Goal: Task Accomplishment & Management: Complete application form

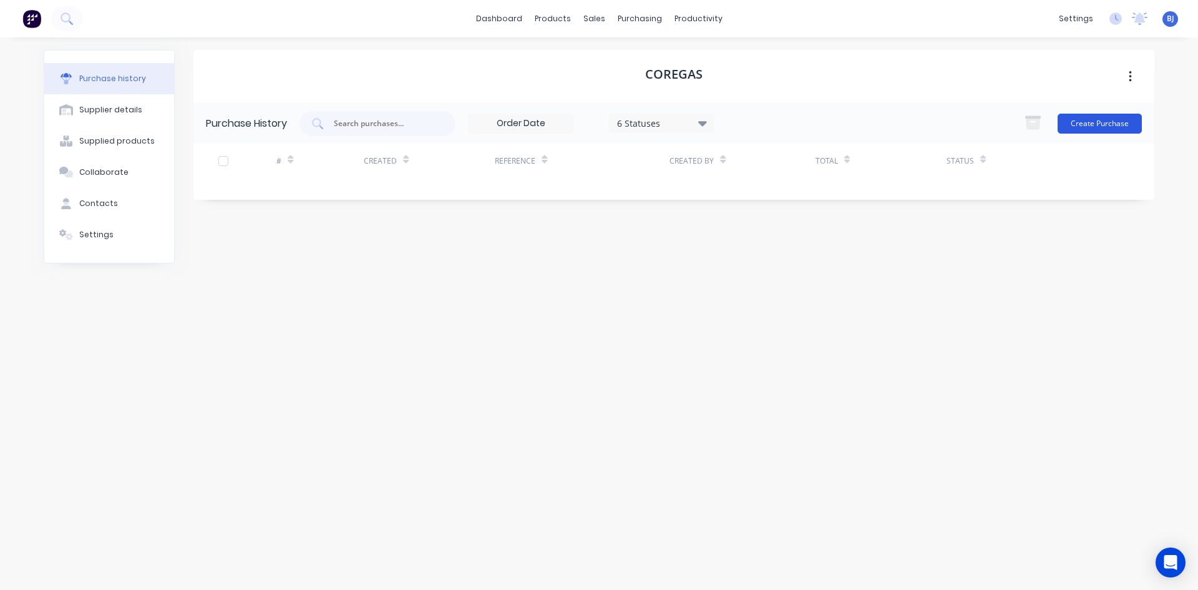
click at [1089, 120] on button "Create Purchase" at bounding box center [1100, 124] width 84 height 20
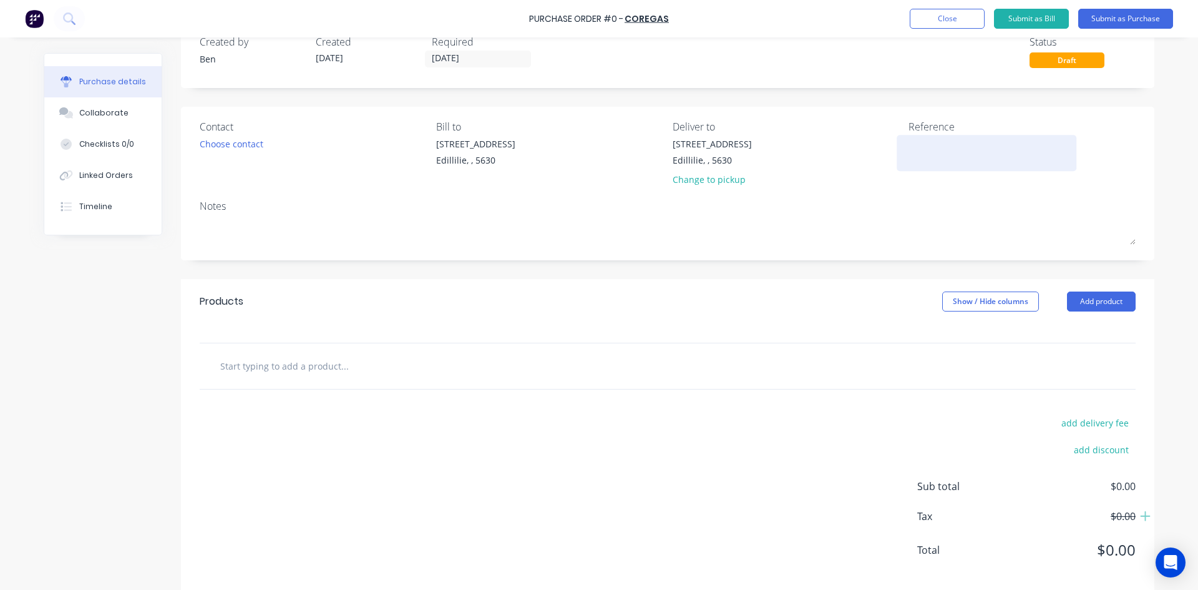
scroll to position [49, 0]
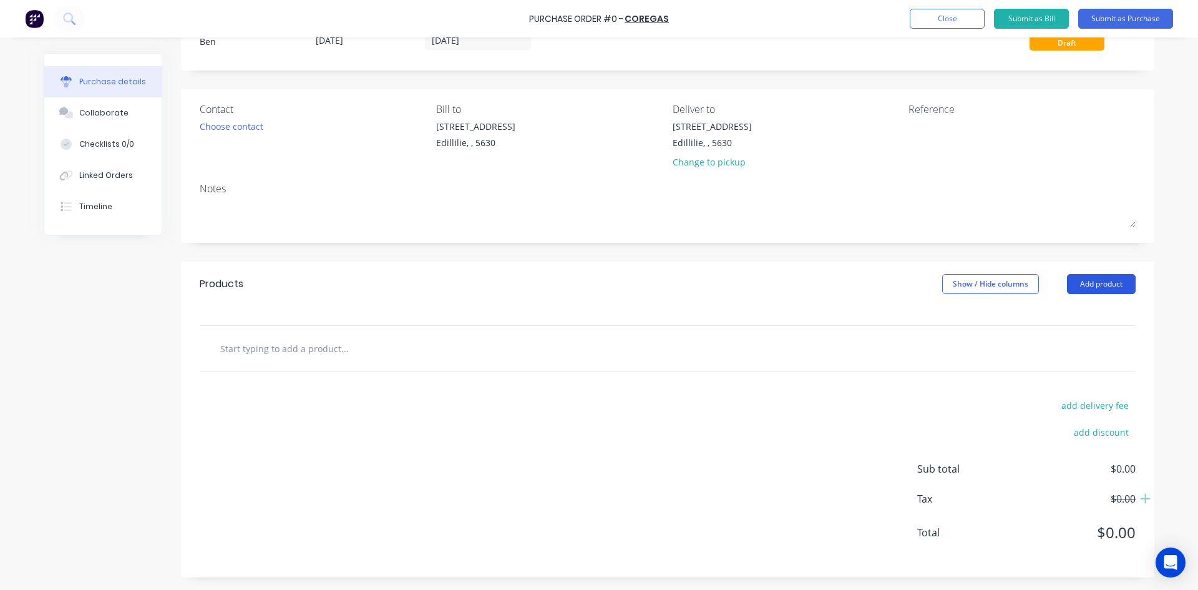
click at [1087, 280] on button "Add product" at bounding box center [1101, 284] width 69 height 20
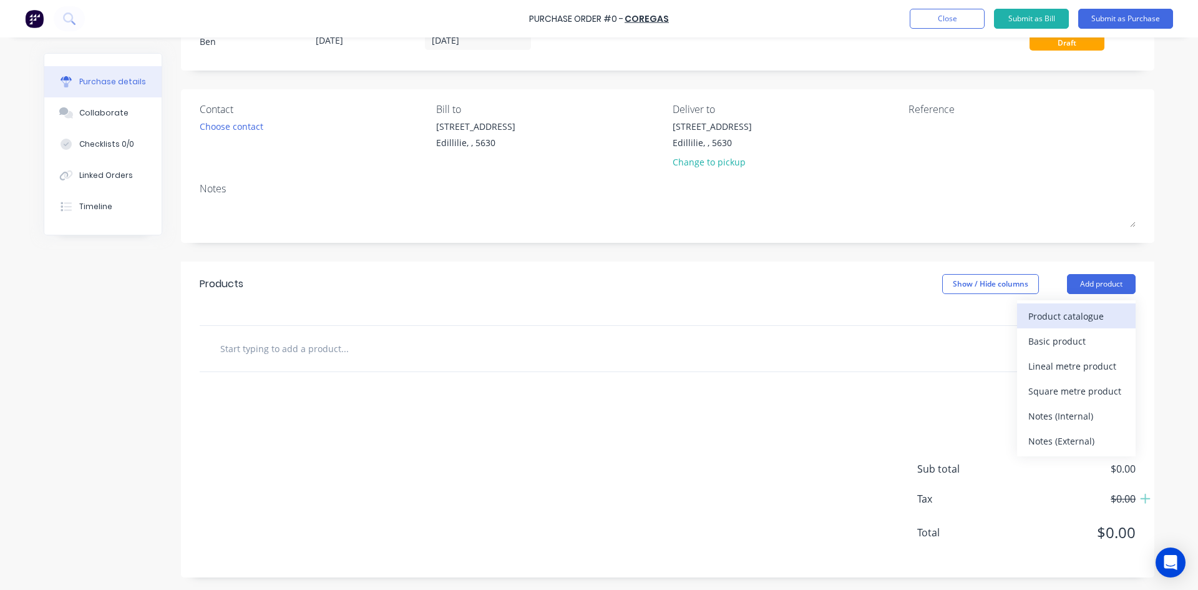
click at [1058, 311] on div "Product catalogue" at bounding box center [1076, 316] width 96 height 18
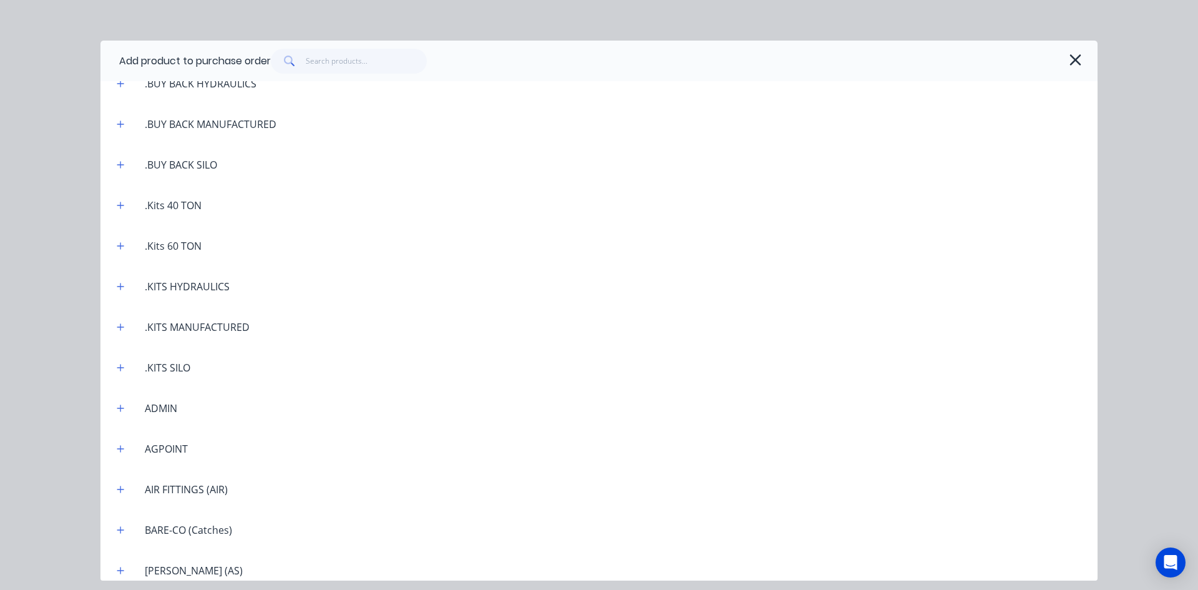
scroll to position [250, 0]
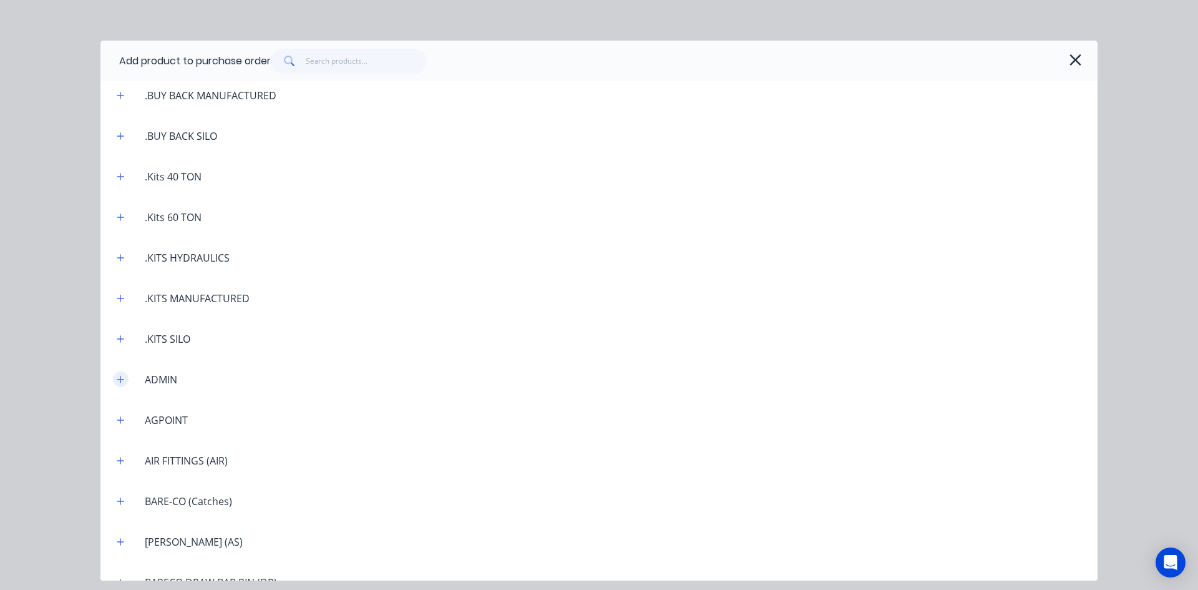
click at [123, 381] on icon "button" at bounding box center [120, 379] width 7 height 9
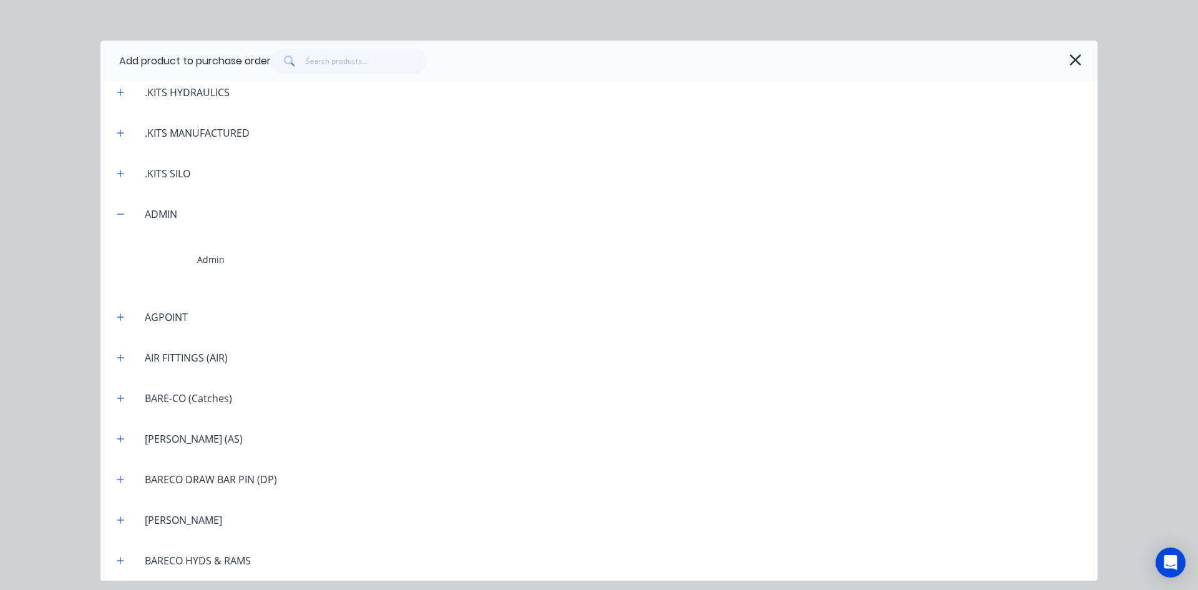
scroll to position [437, 0]
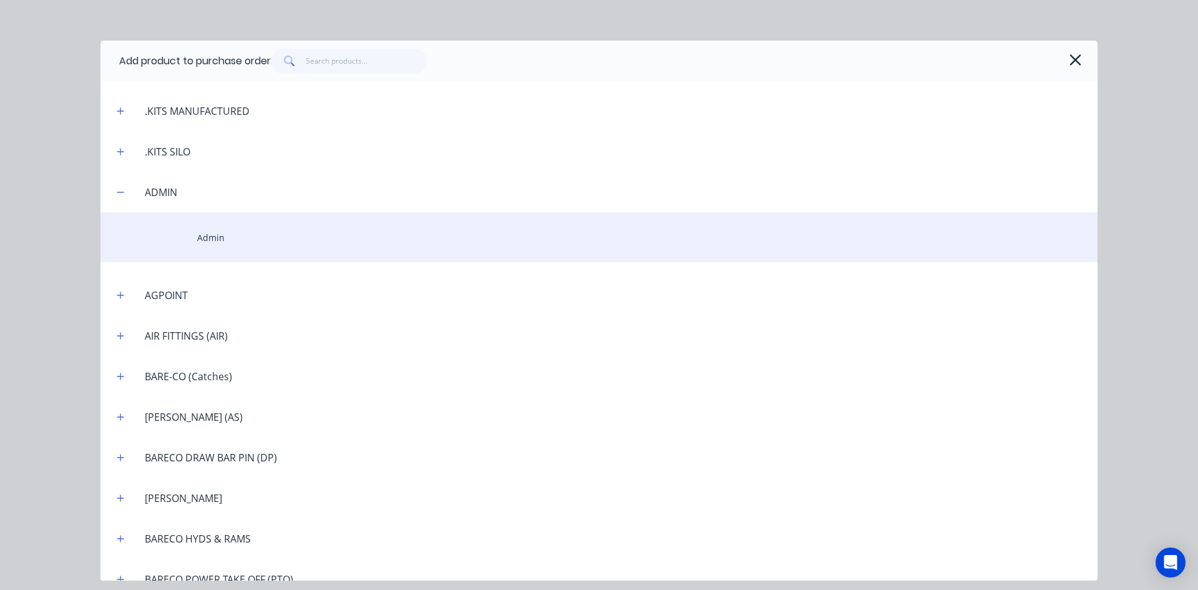
click at [227, 243] on div "Admin" at bounding box center [598, 237] width 997 height 50
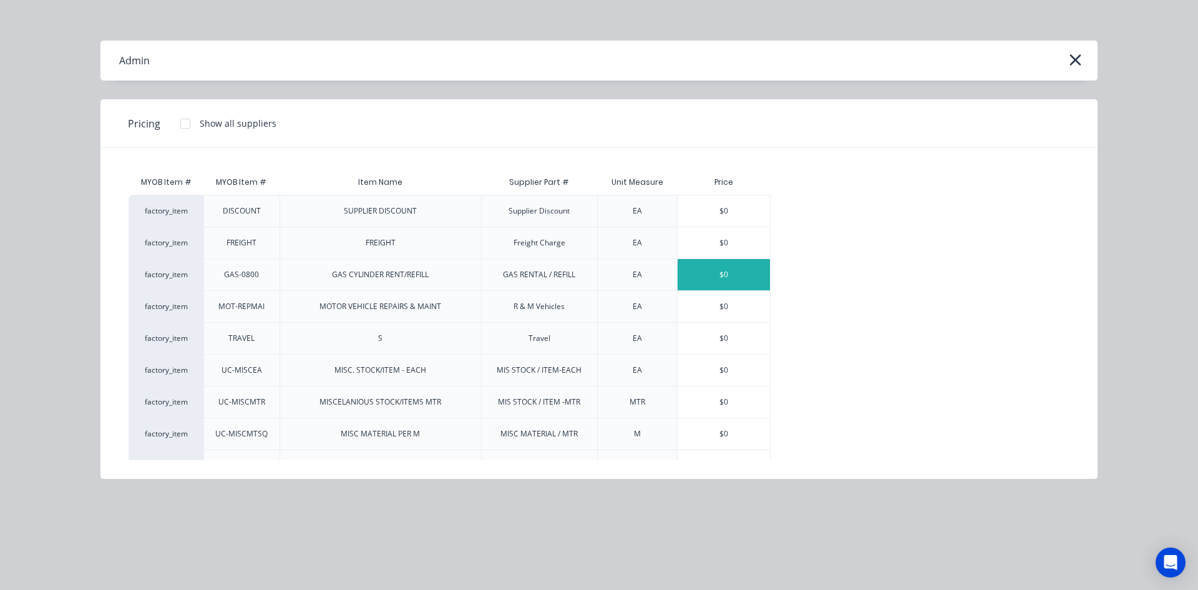
click at [701, 271] on div "$0" at bounding box center [724, 274] width 92 height 31
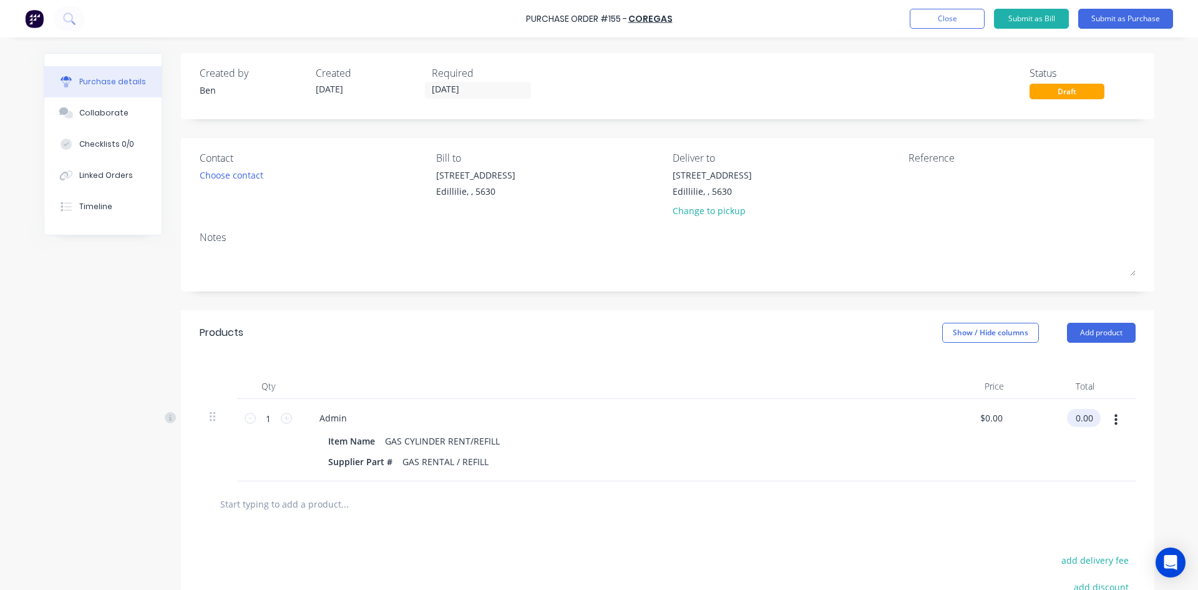
click at [1070, 420] on input "0.00" at bounding box center [1081, 418] width 29 height 18
click at [1072, 420] on input "0.00" at bounding box center [1084, 418] width 24 height 18
type input "34.72"
type input "$34.72"
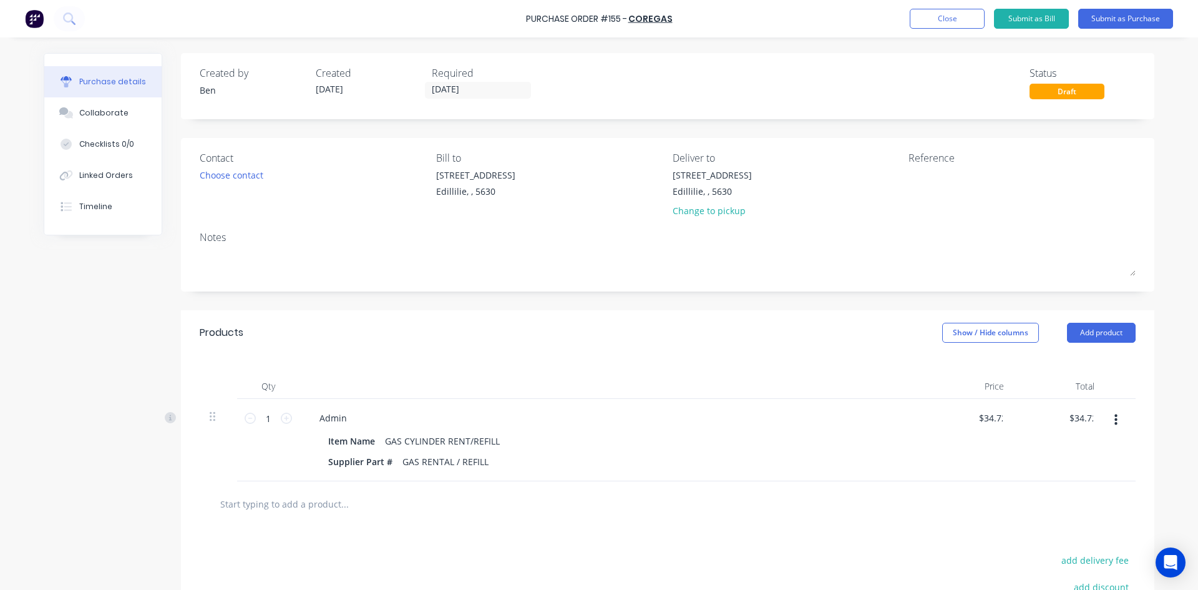
click at [1061, 431] on div "$34.72 34.72" at bounding box center [1059, 440] width 90 height 82
click at [908, 182] on textarea at bounding box center [986, 182] width 156 height 28
type textarea "INV: SI01968513"
type textarea "x"
type textarea "INV: SI01968513"
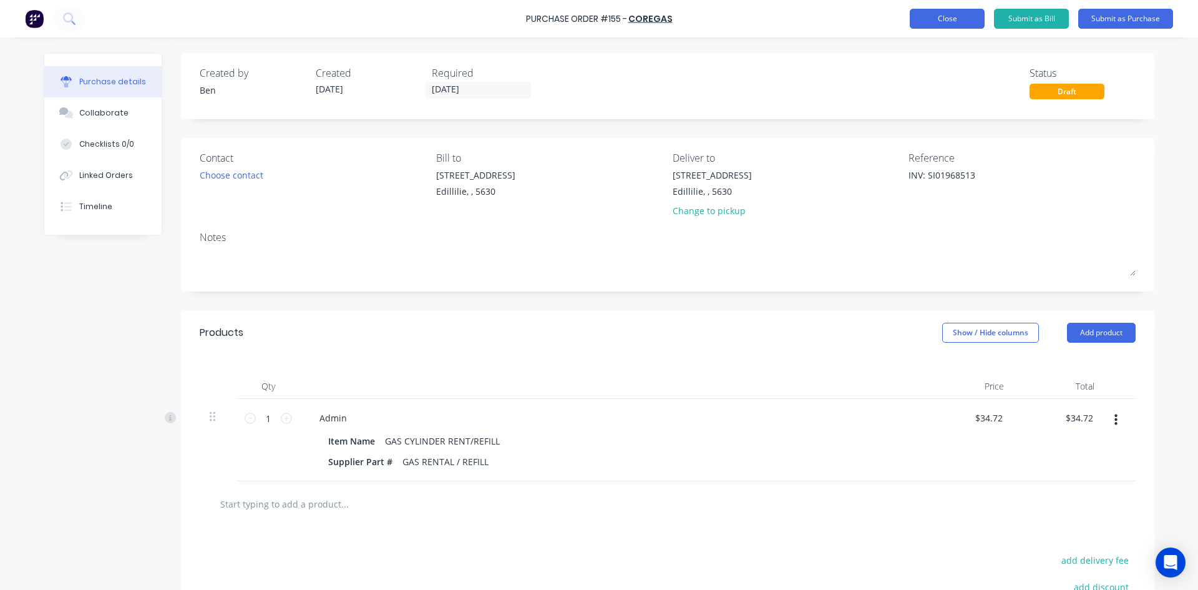
click at [945, 20] on button "Close" at bounding box center [947, 19] width 75 height 20
click at [953, 22] on button "Close" at bounding box center [947, 19] width 75 height 20
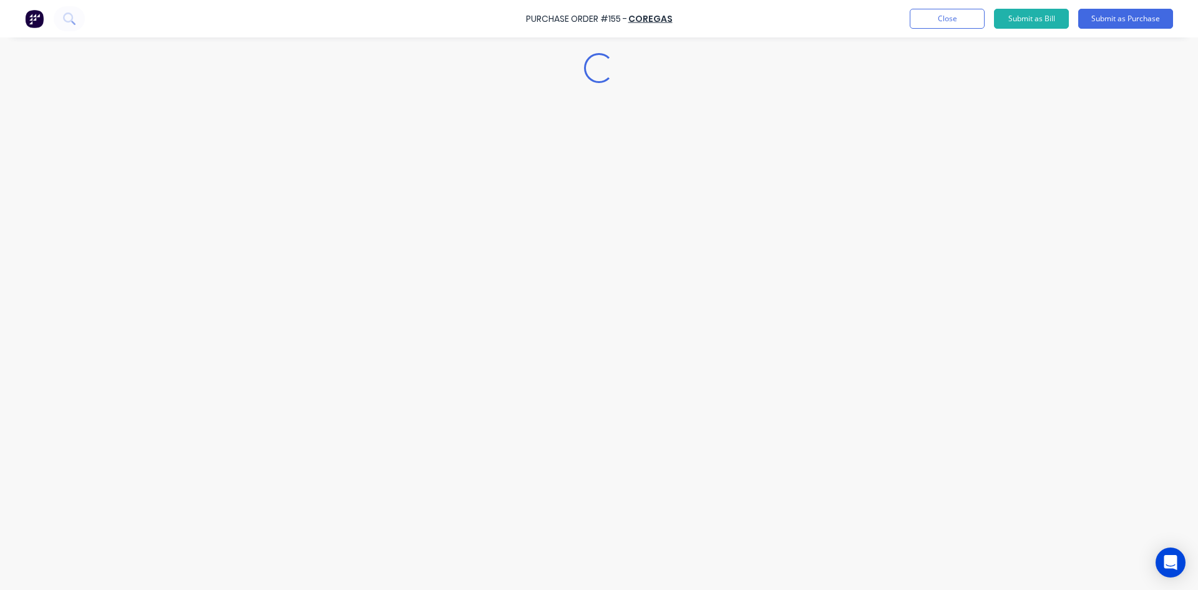
type textarea "x"
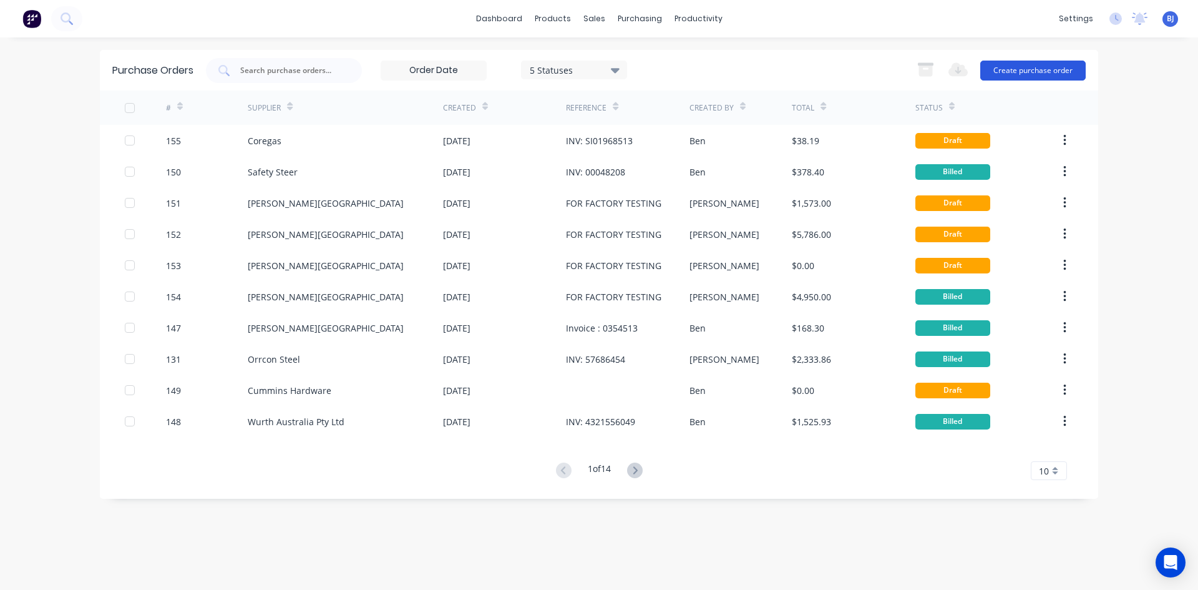
click at [1058, 71] on button "Create purchase order" at bounding box center [1032, 71] width 105 height 20
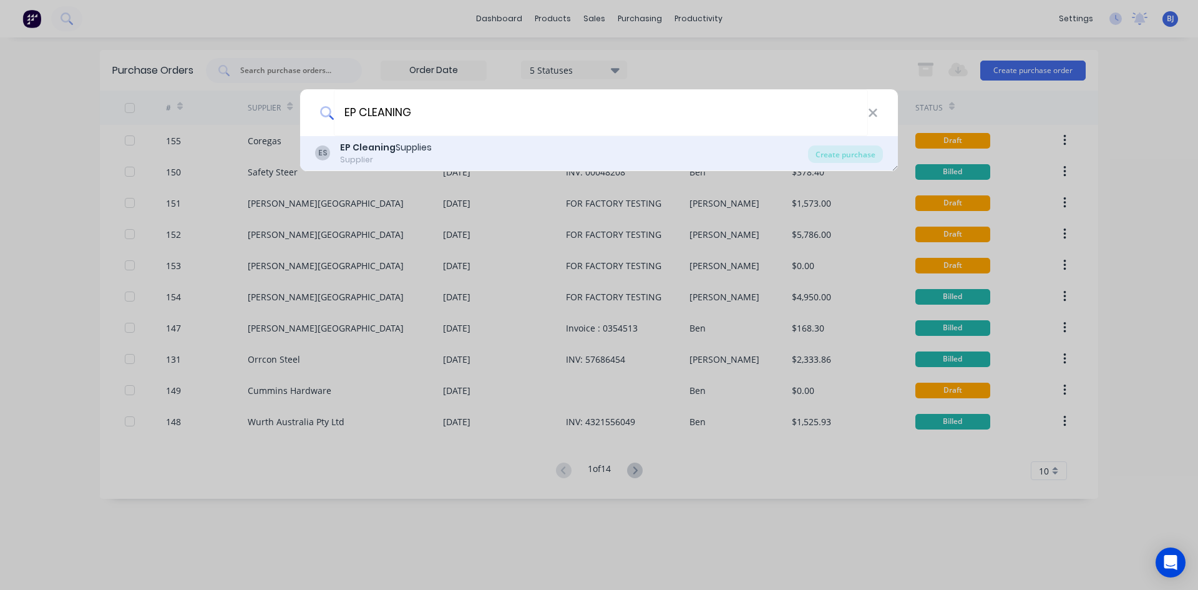
type input "EP CLEANING"
click at [354, 150] on b "EP Cleaning" at bounding box center [368, 147] width 56 height 12
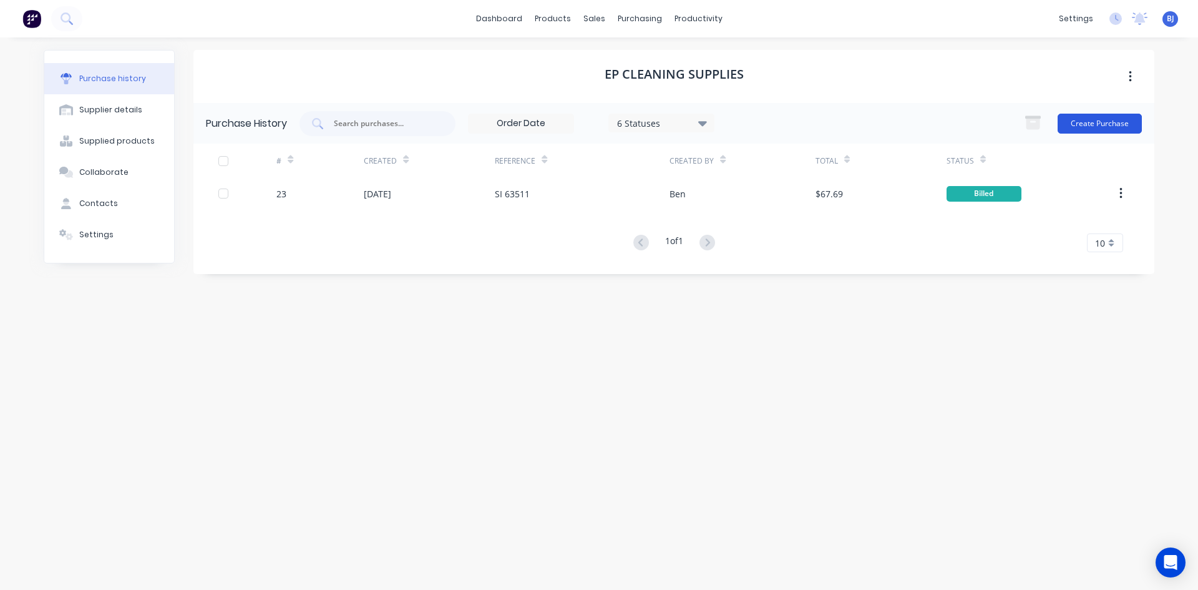
click at [1081, 127] on button "Create Purchase" at bounding box center [1100, 124] width 84 height 20
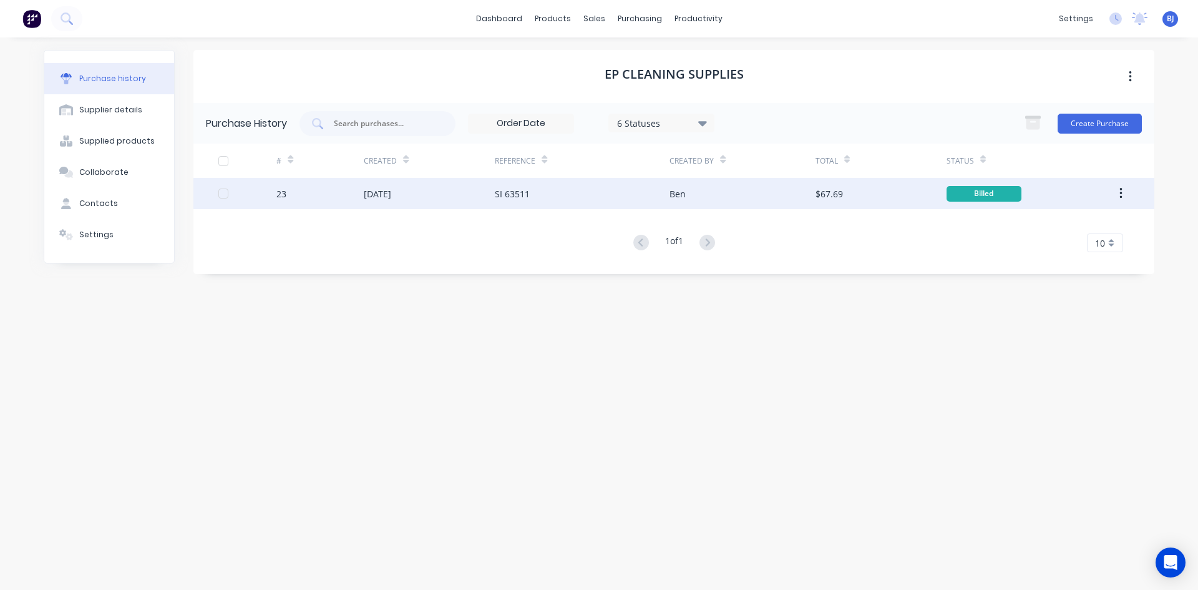
click at [391, 197] on div "[DATE]" at bounding box center [377, 193] width 27 height 13
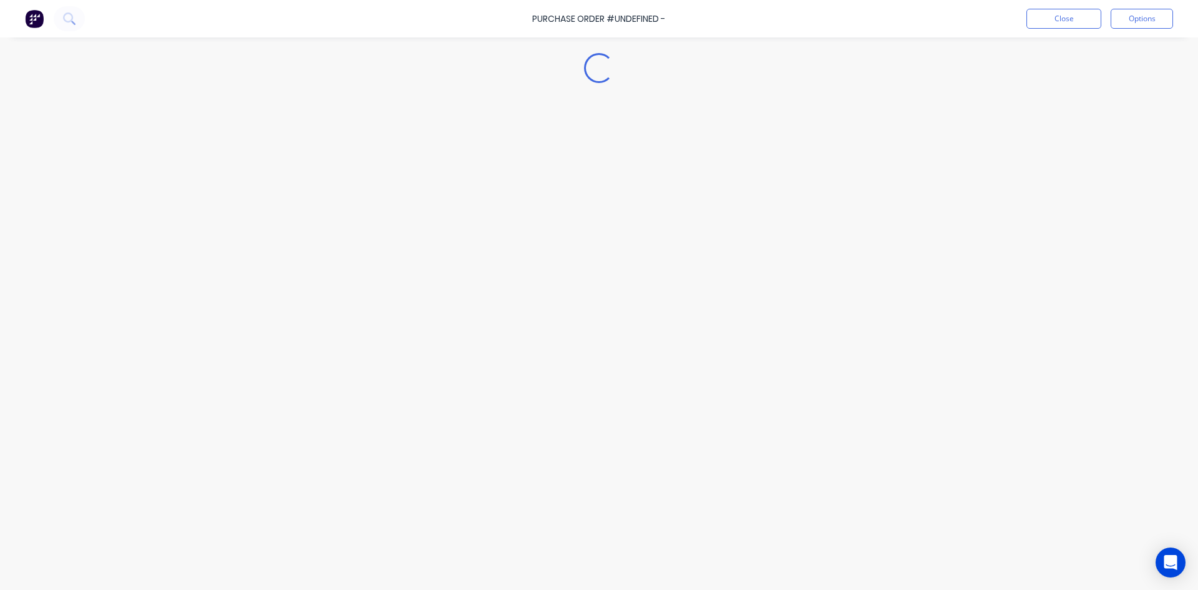
type textarea "x"
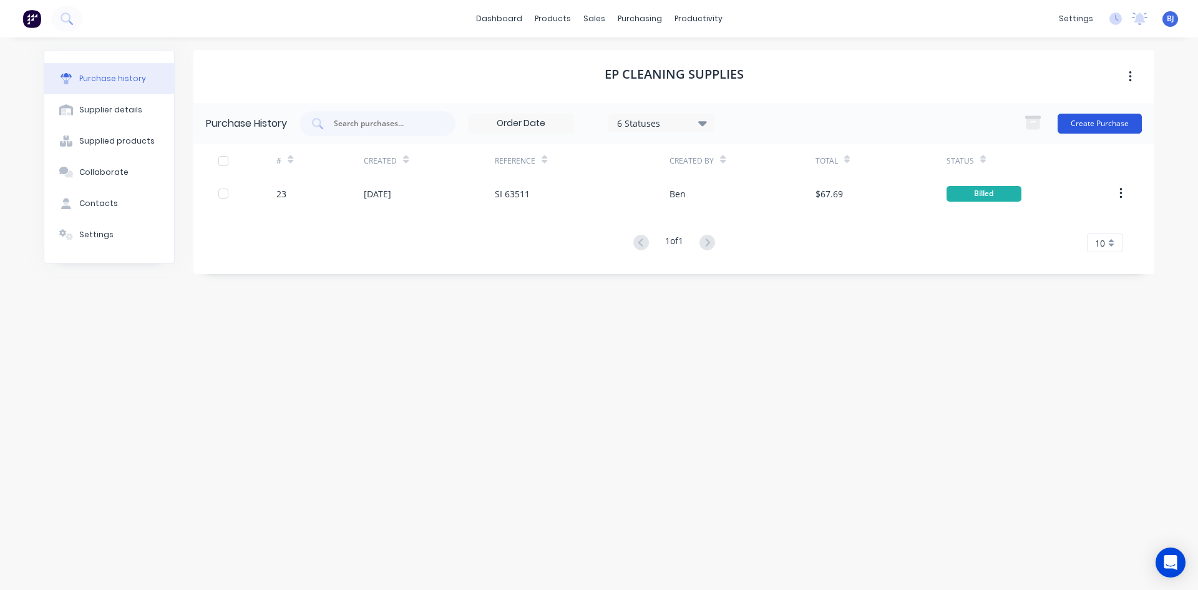
click at [1086, 121] on button "Create Purchase" at bounding box center [1100, 124] width 84 height 20
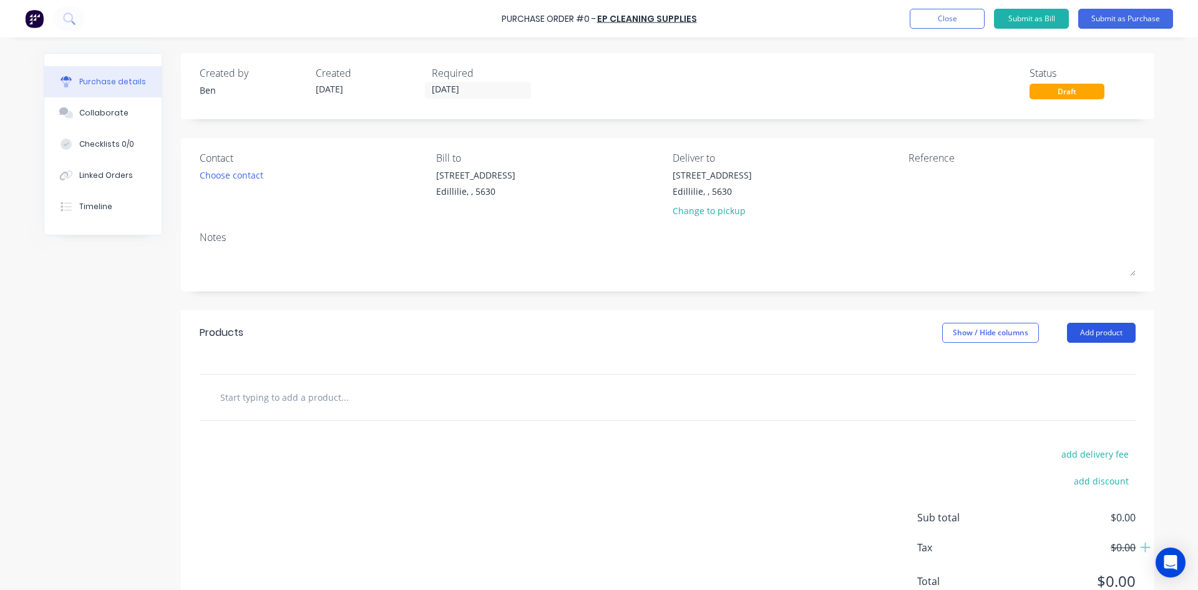
click at [1079, 335] on button "Add product" at bounding box center [1101, 333] width 69 height 20
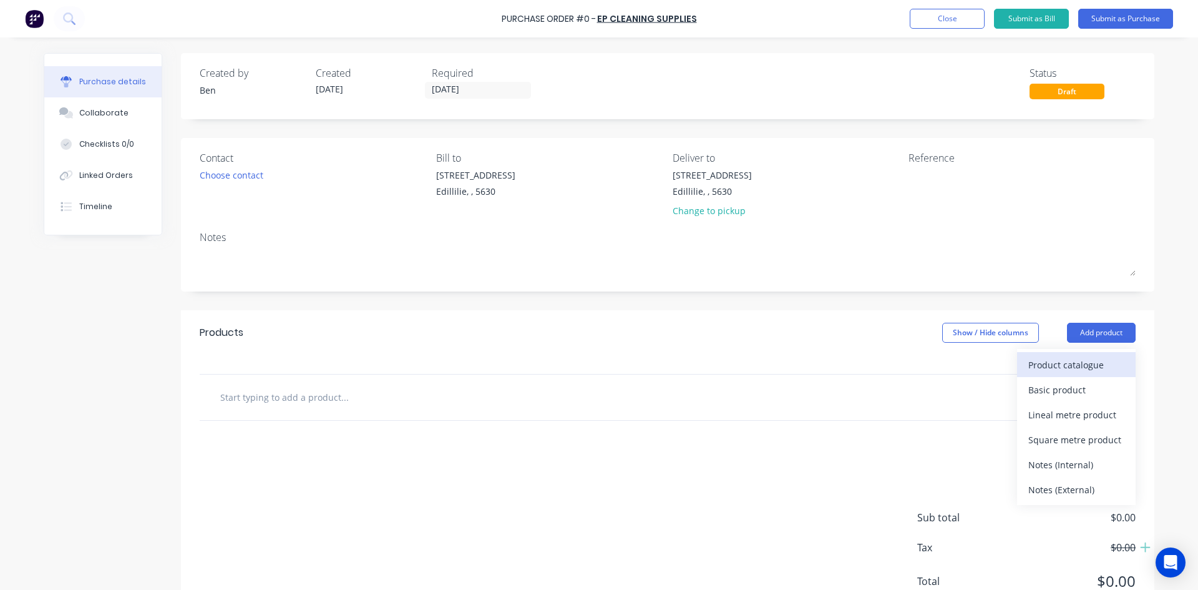
click at [1036, 361] on div "Product catalogue" at bounding box center [1076, 365] width 96 height 18
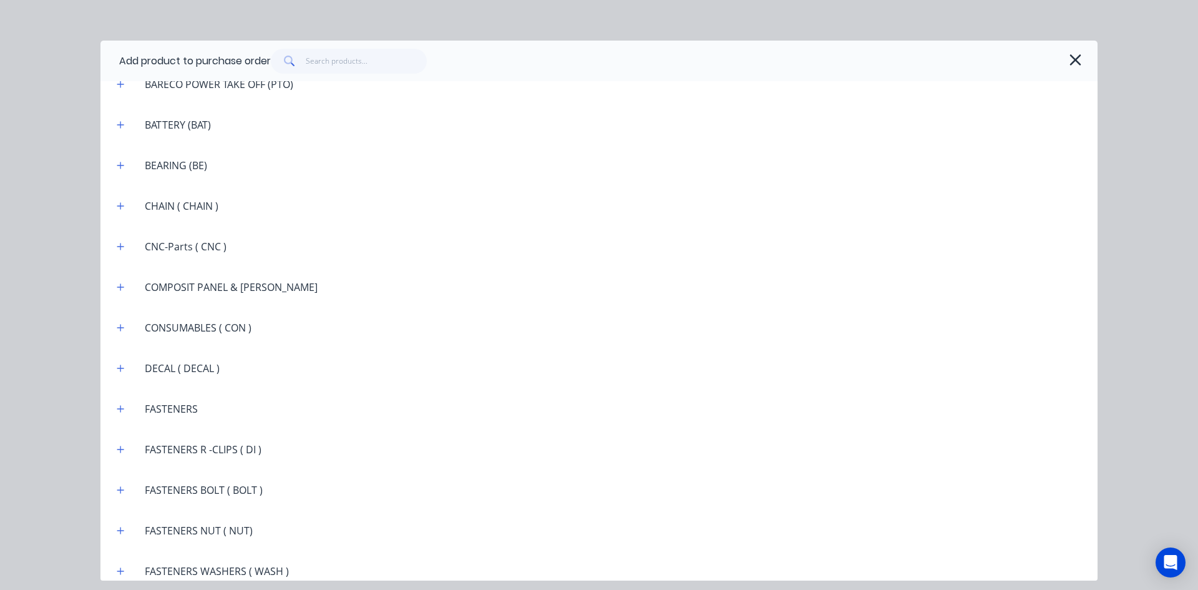
scroll to position [873, 0]
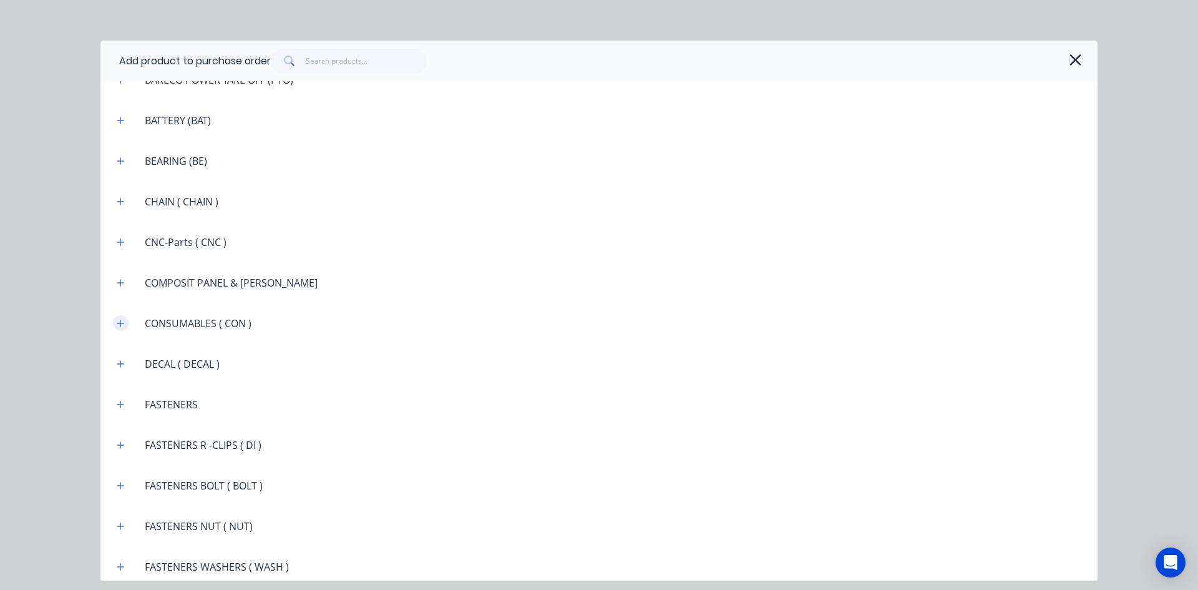
click at [120, 321] on icon "button" at bounding box center [120, 323] width 7 height 9
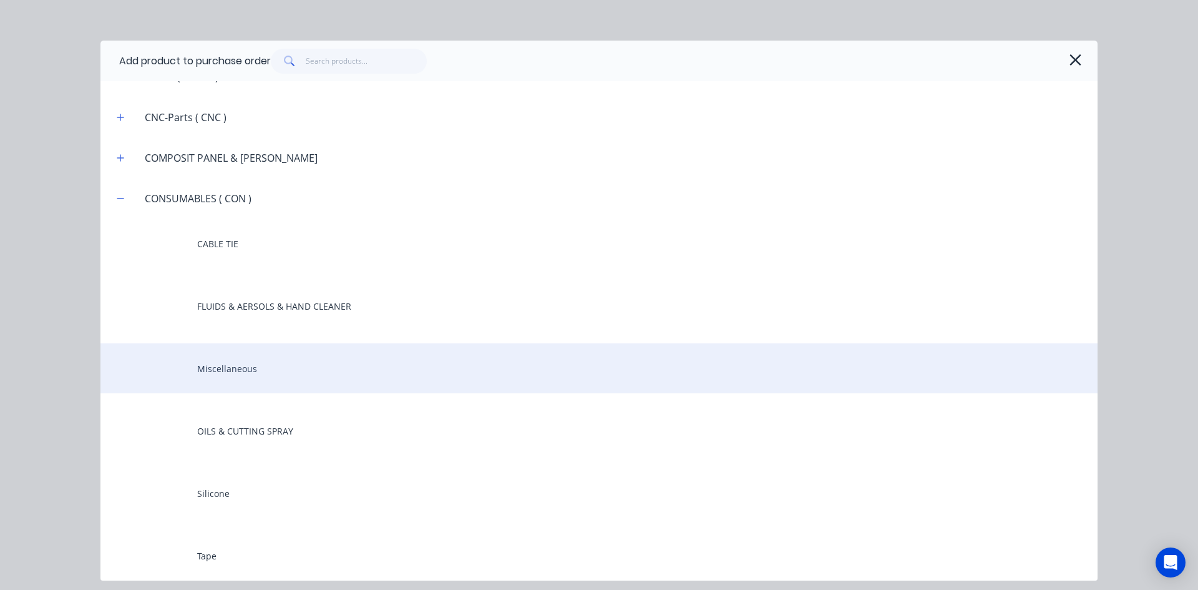
scroll to position [1061, 0]
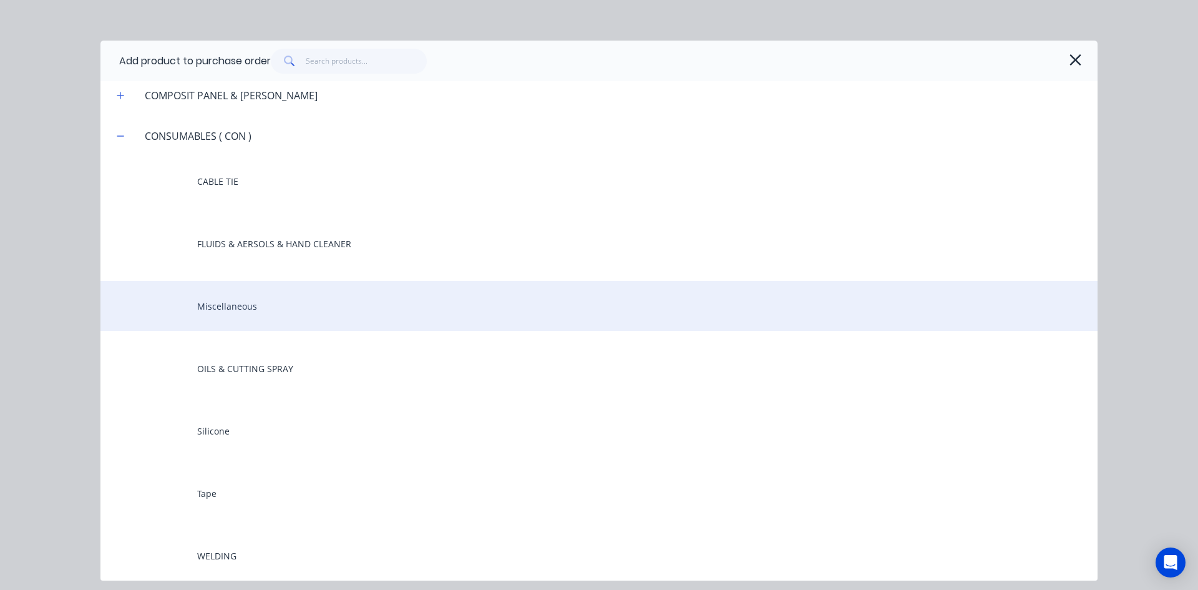
click at [212, 306] on div "Miscellaneous" at bounding box center [598, 306] width 997 height 50
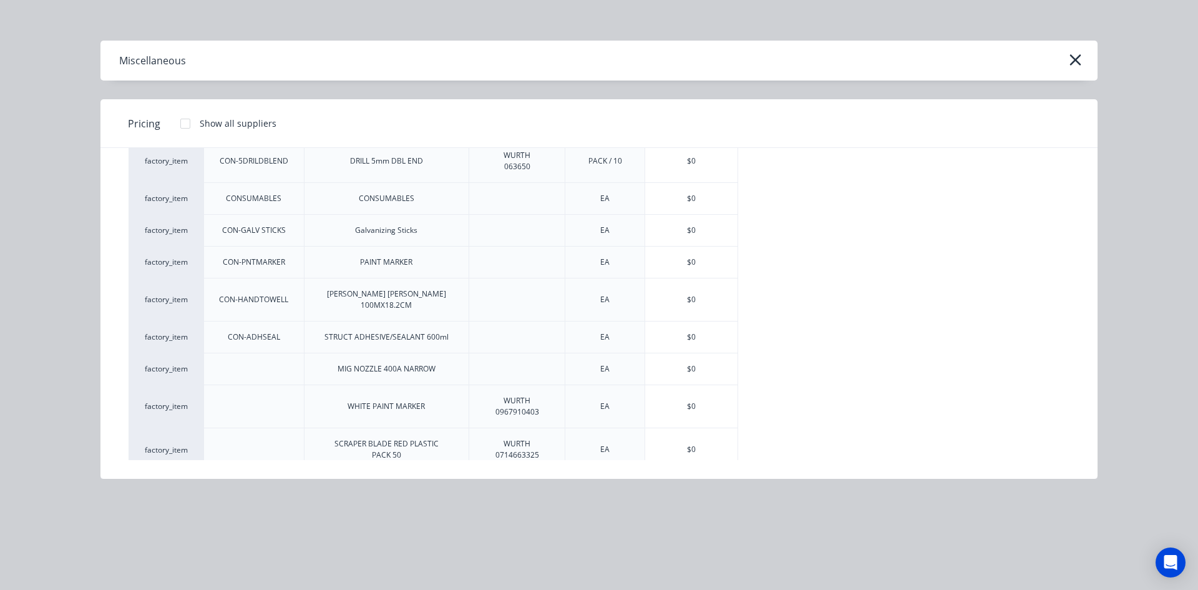
scroll to position [152, 0]
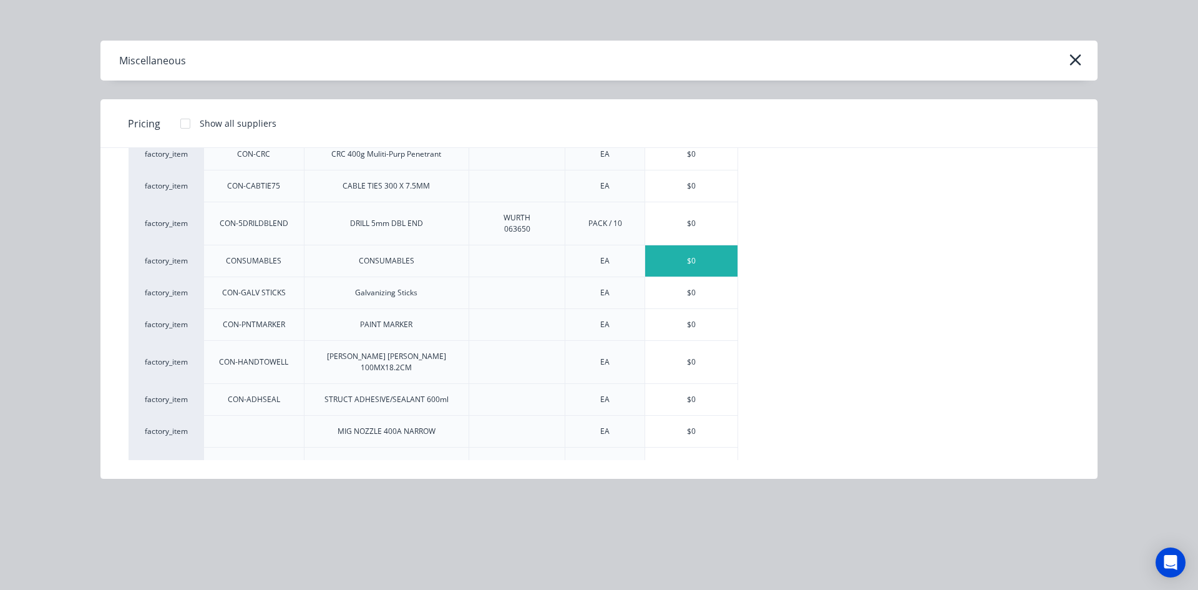
click at [682, 261] on div "$0" at bounding box center [691, 260] width 92 height 31
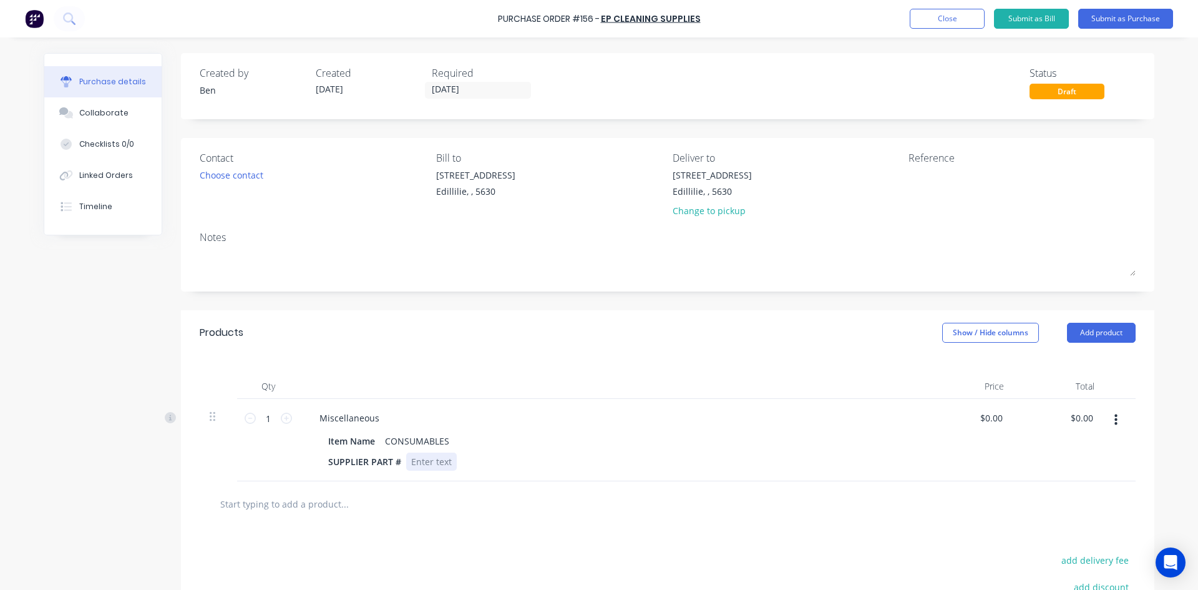
click at [452, 461] on div "SUPPLIER PART #" at bounding box center [609, 461] width 572 height 18
click at [1086, 332] on button "Add product" at bounding box center [1101, 333] width 69 height 20
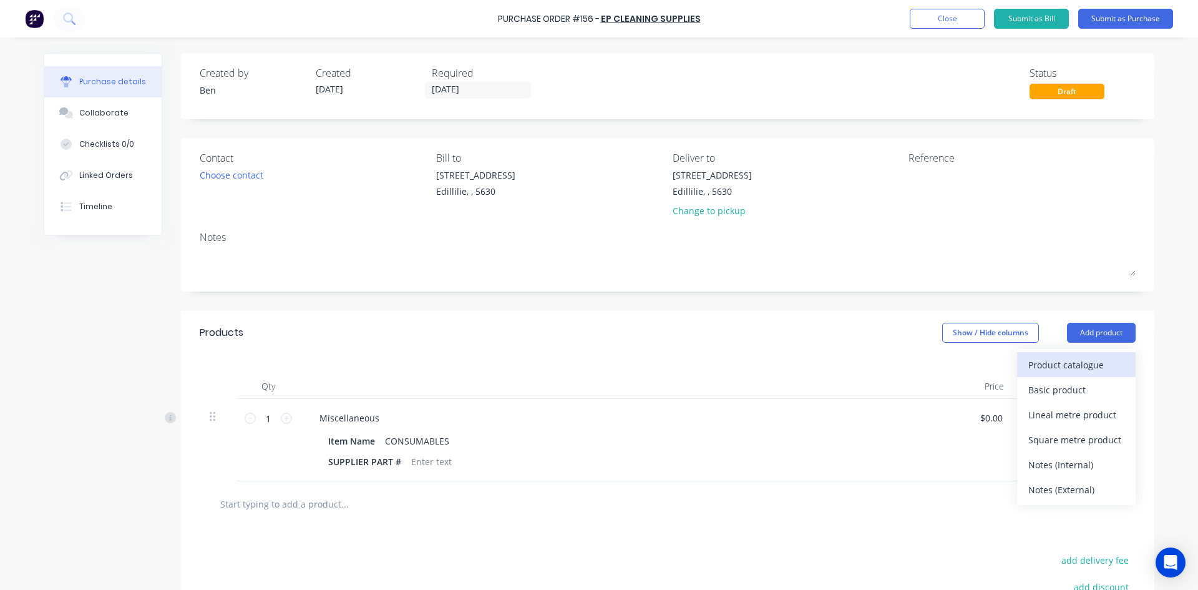
click at [1064, 365] on div "Product catalogue" at bounding box center [1076, 365] width 96 height 18
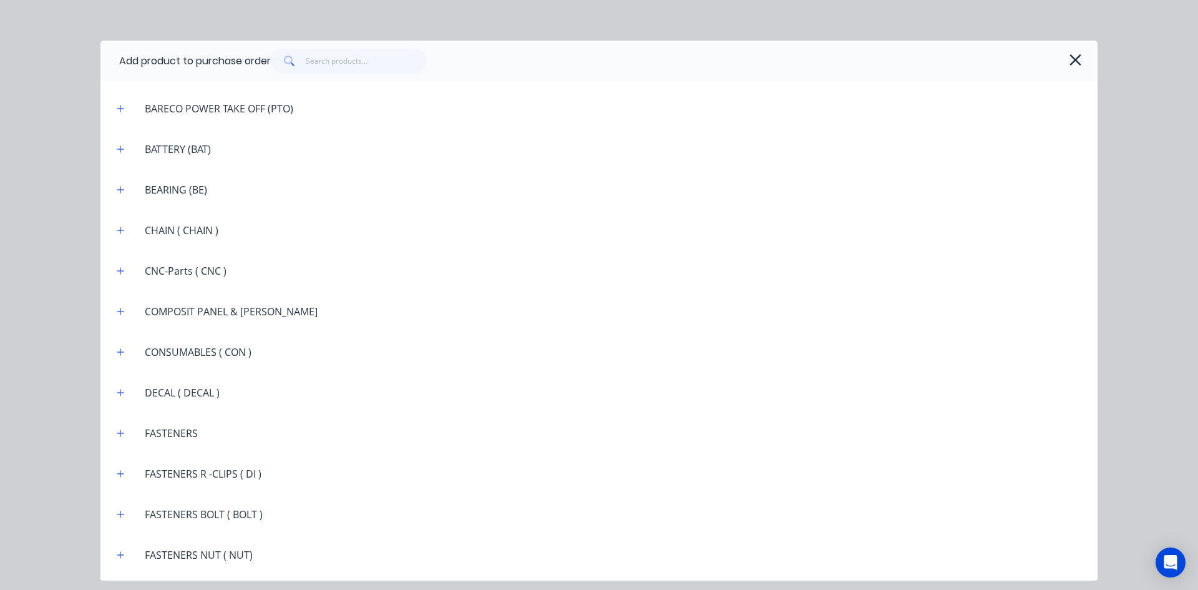
scroll to position [873, 0]
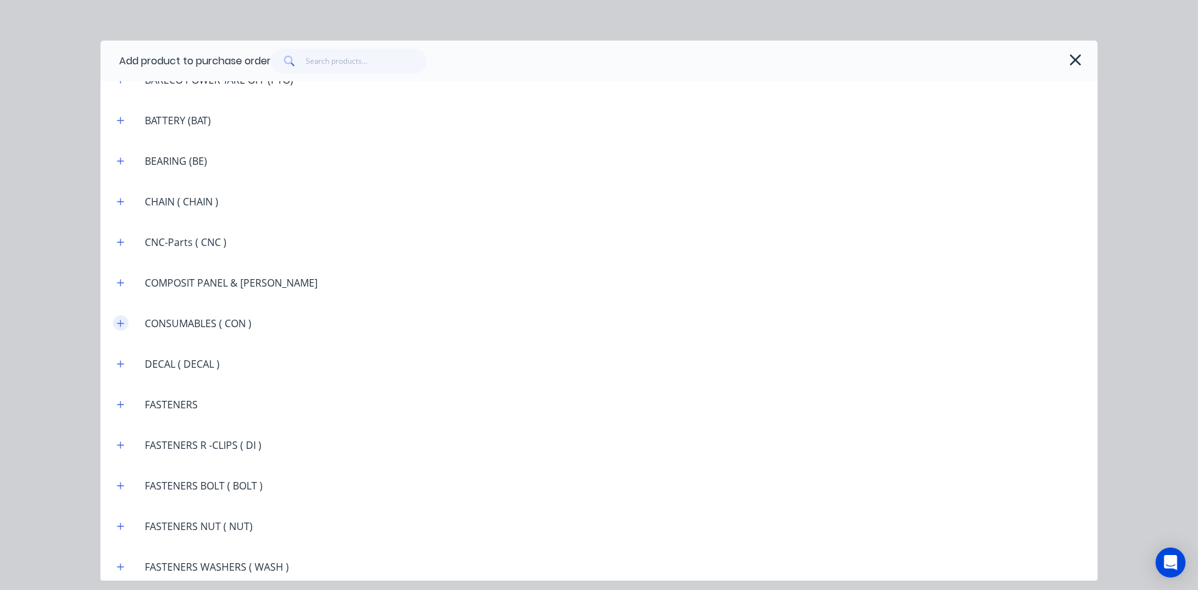
click at [125, 324] on button "button" at bounding box center [121, 323] width 16 height 16
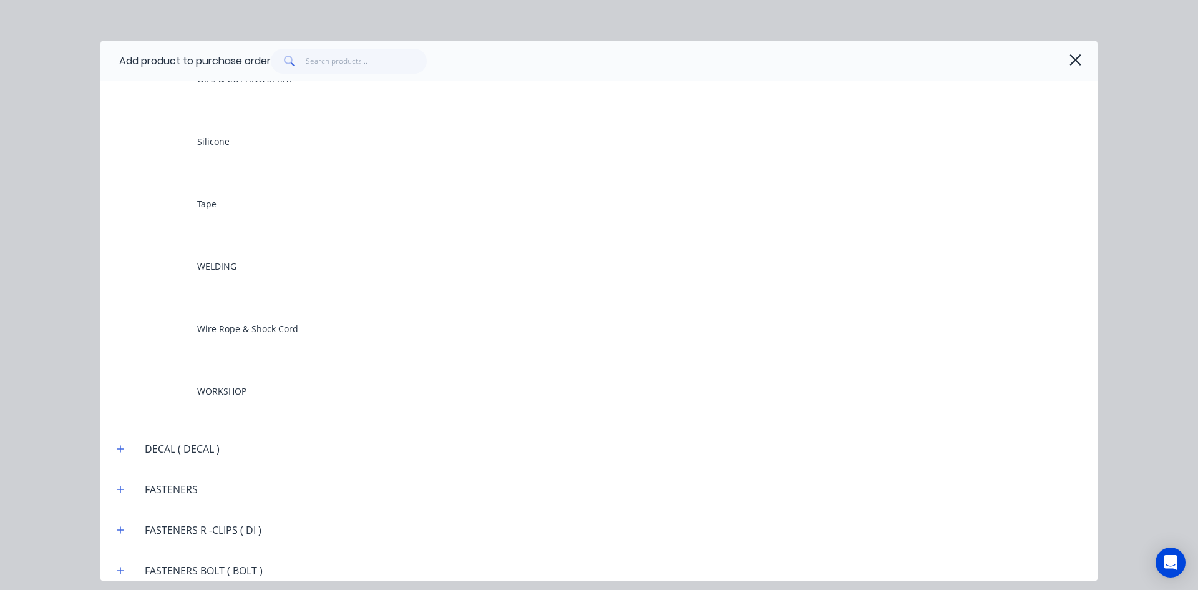
scroll to position [1373, 0]
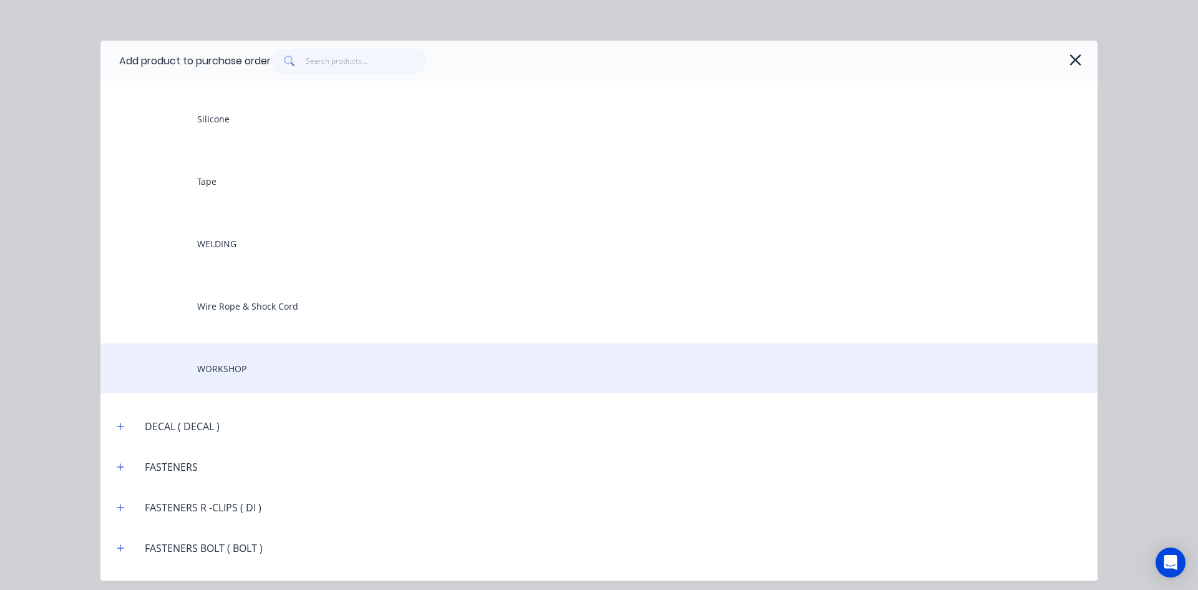
click at [233, 371] on div "WORKSHOP" at bounding box center [598, 368] width 997 height 50
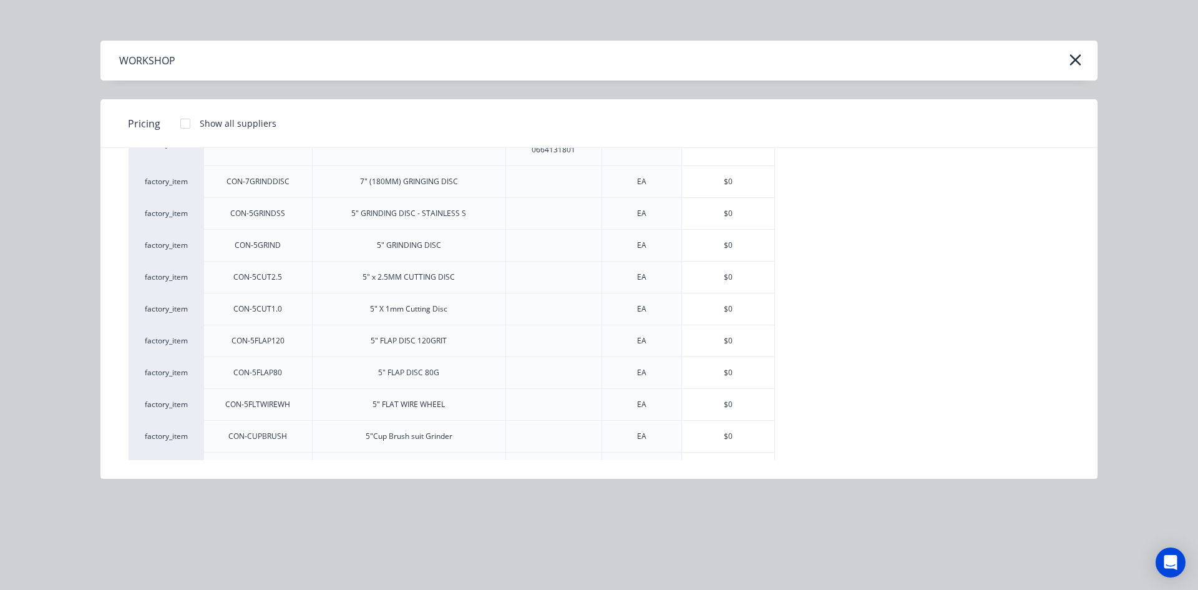
scroll to position [0, 0]
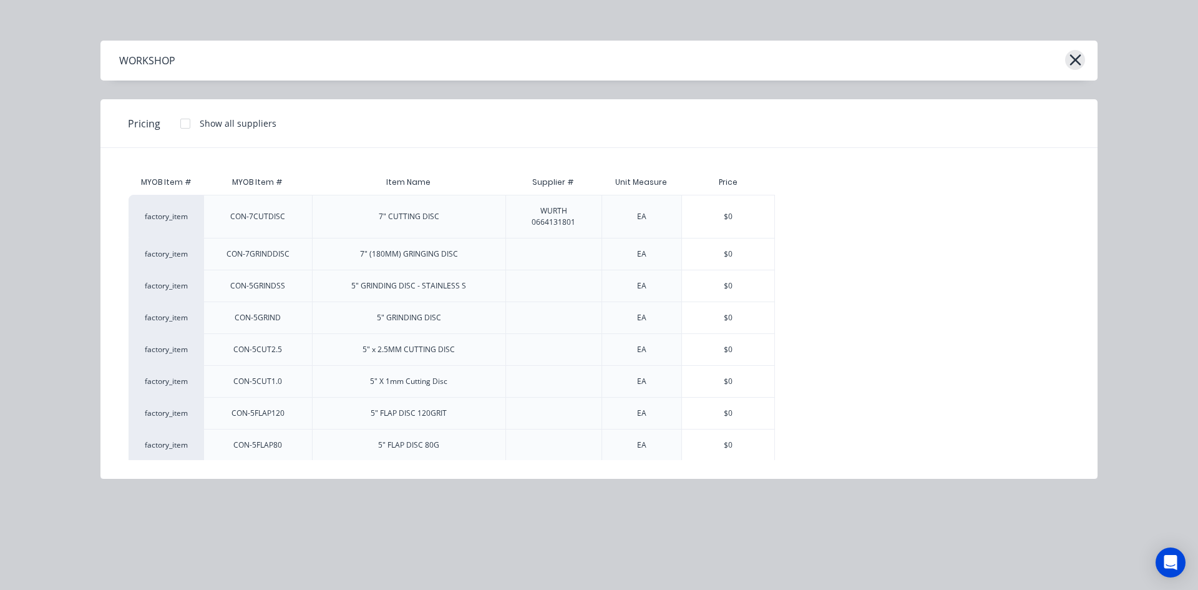
click at [1078, 60] on icon "button" at bounding box center [1075, 59] width 13 height 17
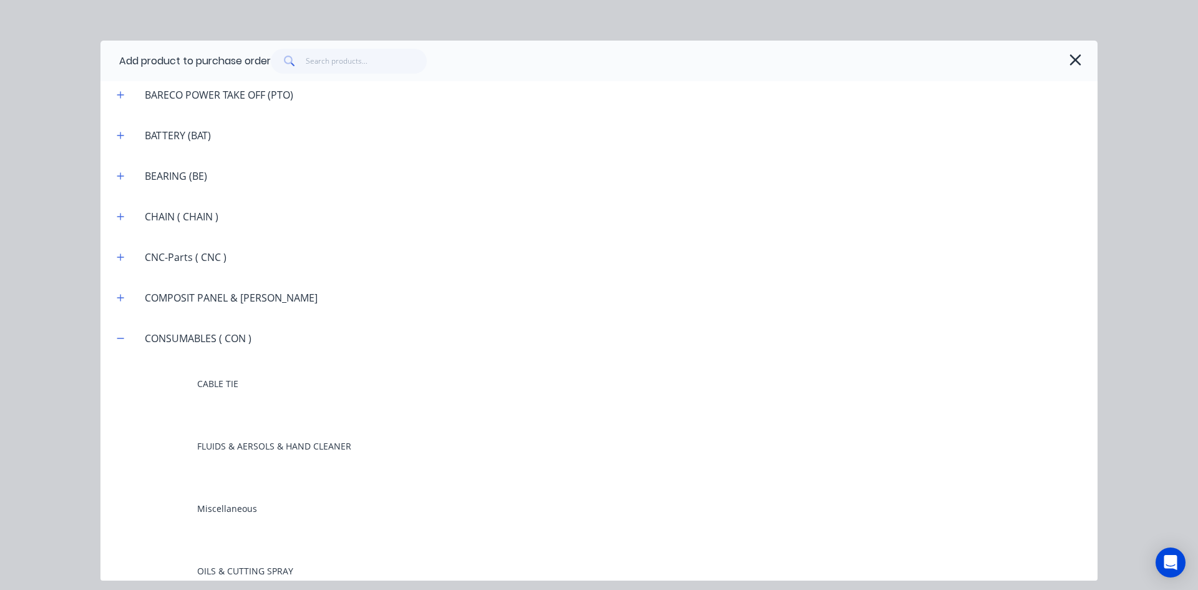
scroll to position [873, 0]
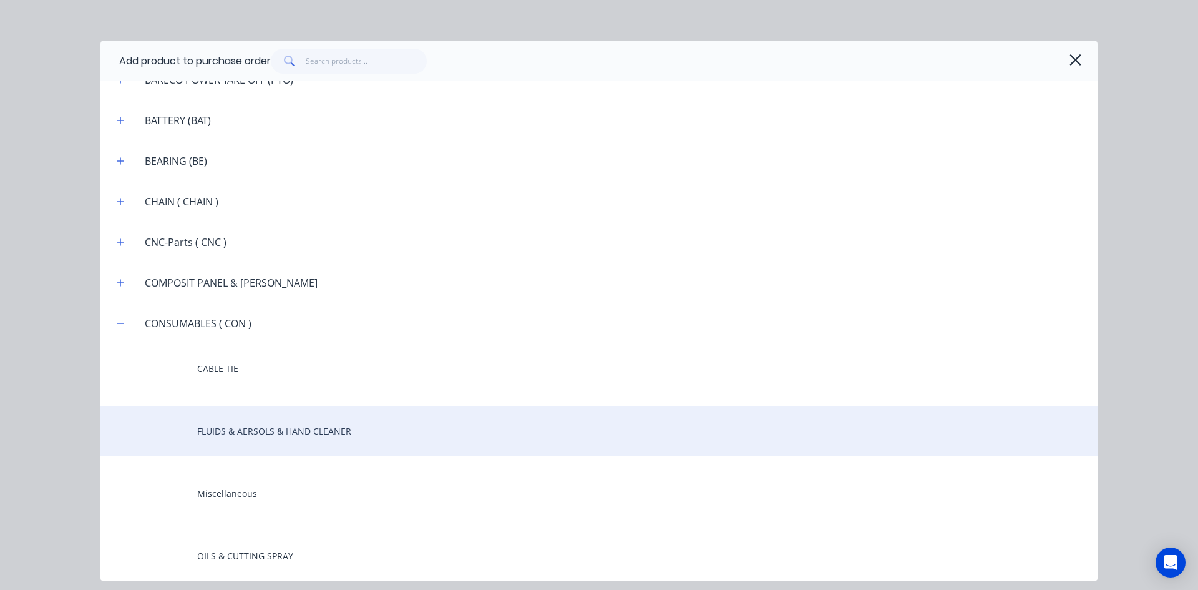
click at [275, 429] on div "FLUIDS & AERSOLS & HAND CLEANER" at bounding box center [598, 431] width 997 height 50
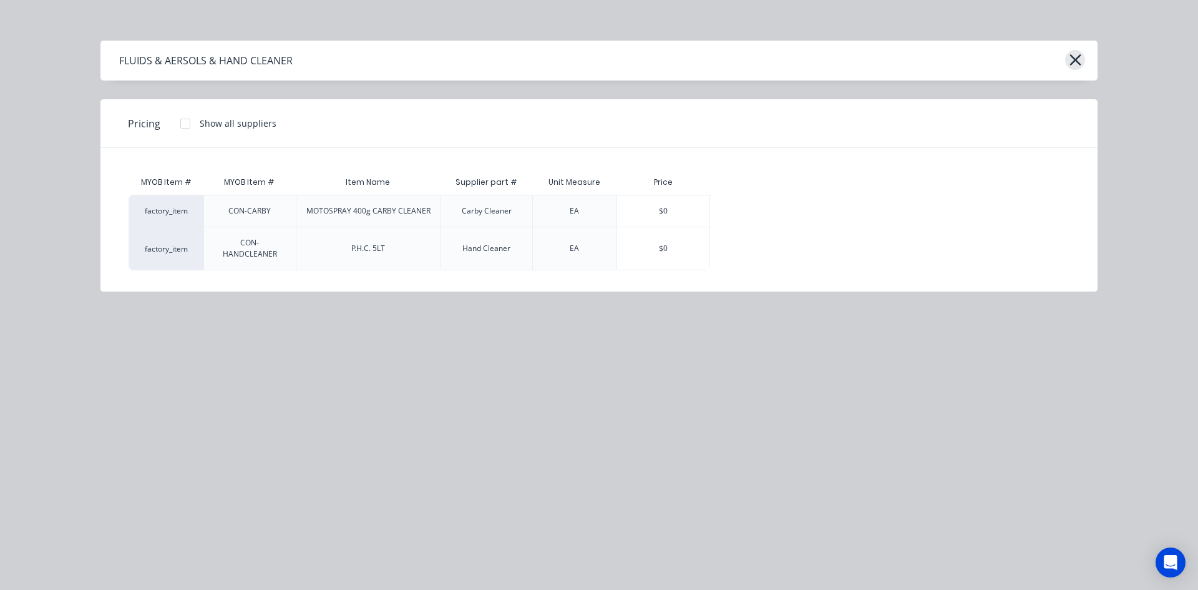
click at [1075, 60] on icon "button" at bounding box center [1074, 59] width 11 height 11
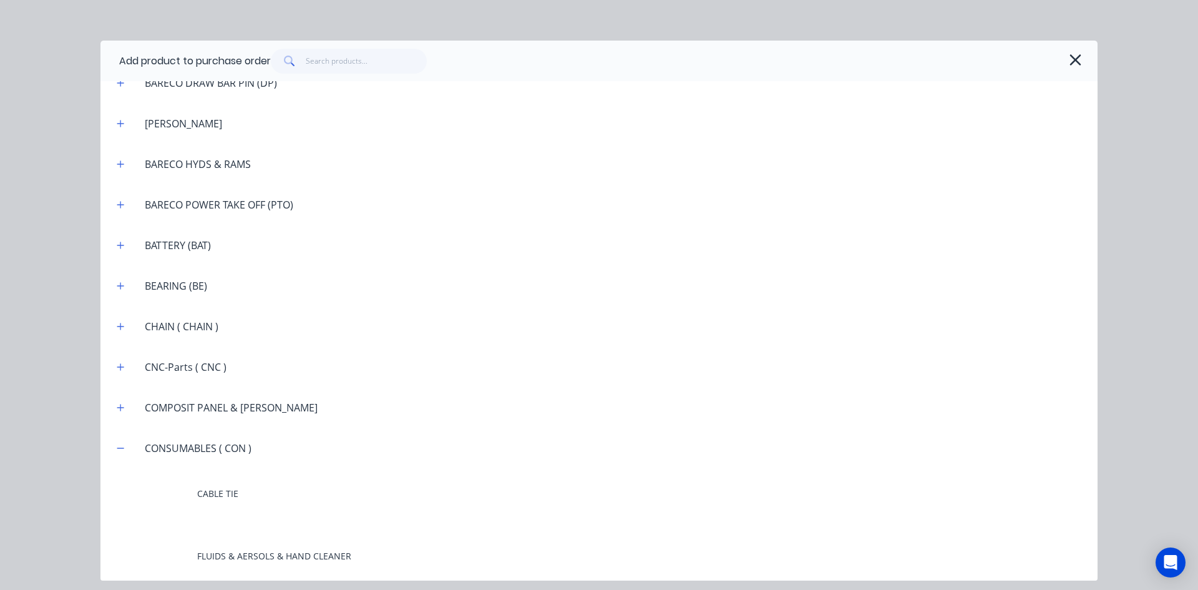
scroll to position [811, 0]
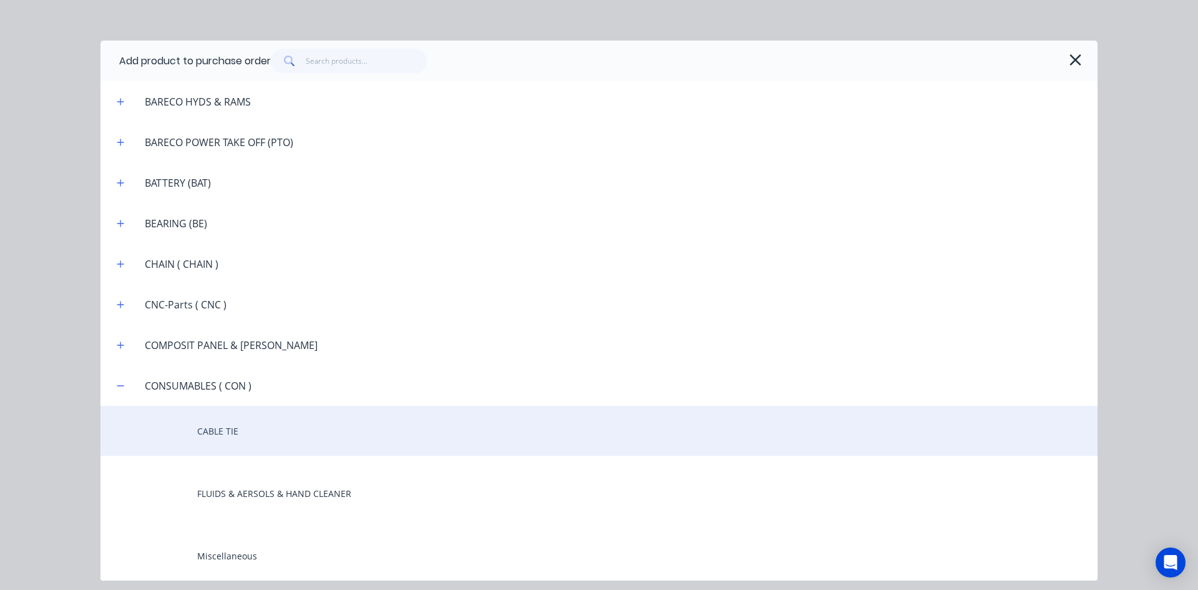
click at [228, 431] on div "CABLE TIE" at bounding box center [598, 431] width 997 height 50
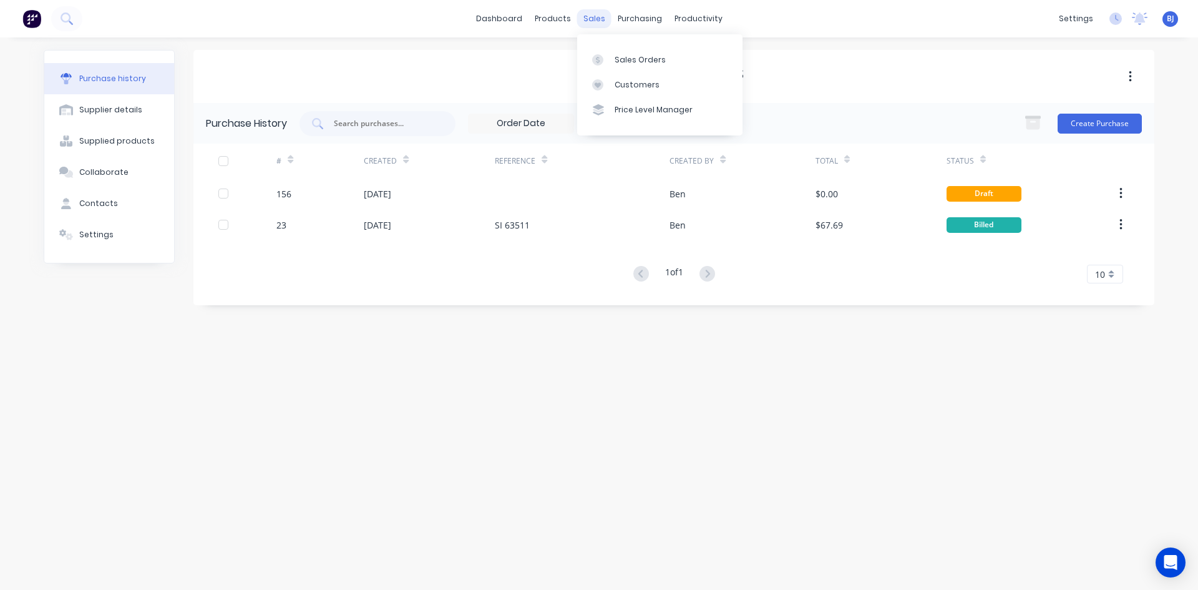
click at [597, 26] on div "sales" at bounding box center [594, 18] width 34 height 19
click at [608, 64] on div at bounding box center [601, 59] width 19 height 11
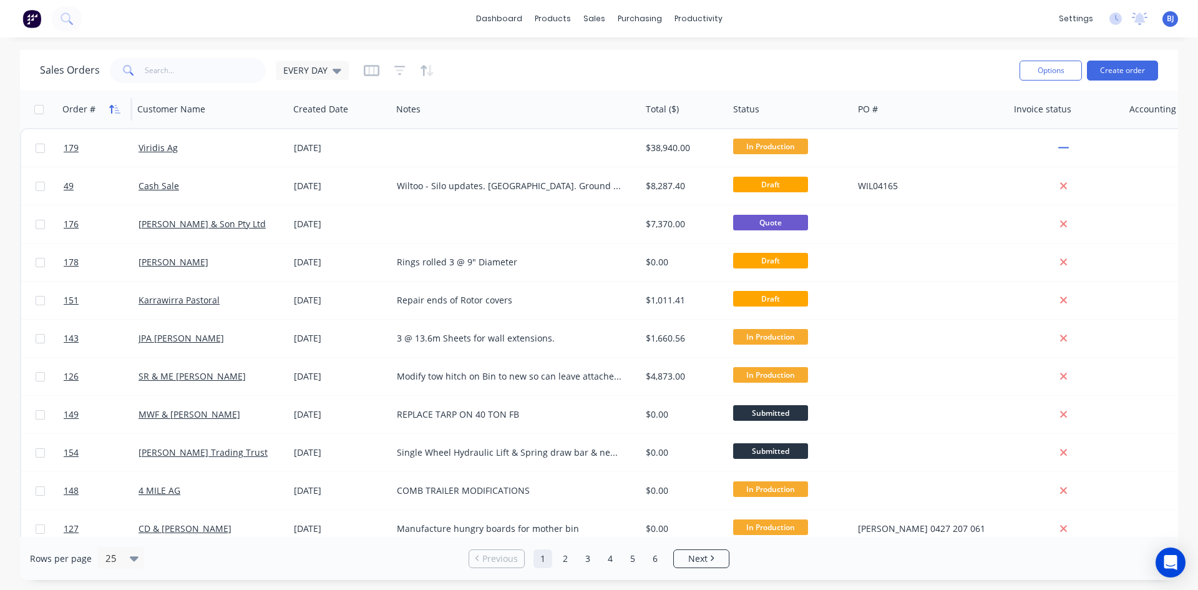
click at [107, 110] on button "button" at bounding box center [114, 109] width 19 height 19
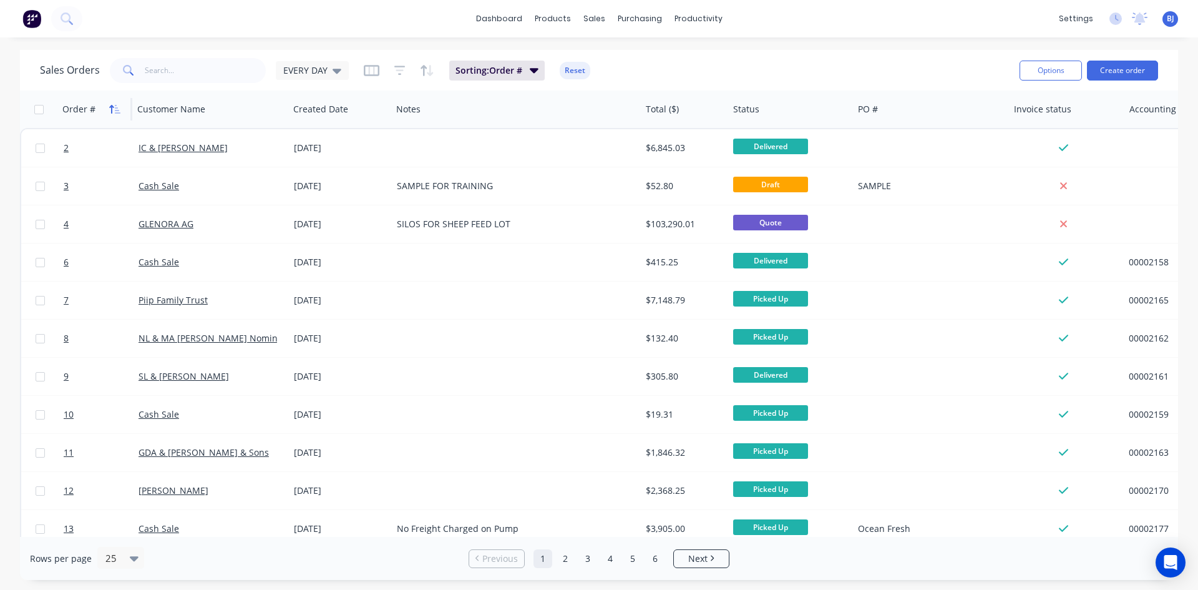
click at [114, 114] on button "button" at bounding box center [114, 109] width 19 height 19
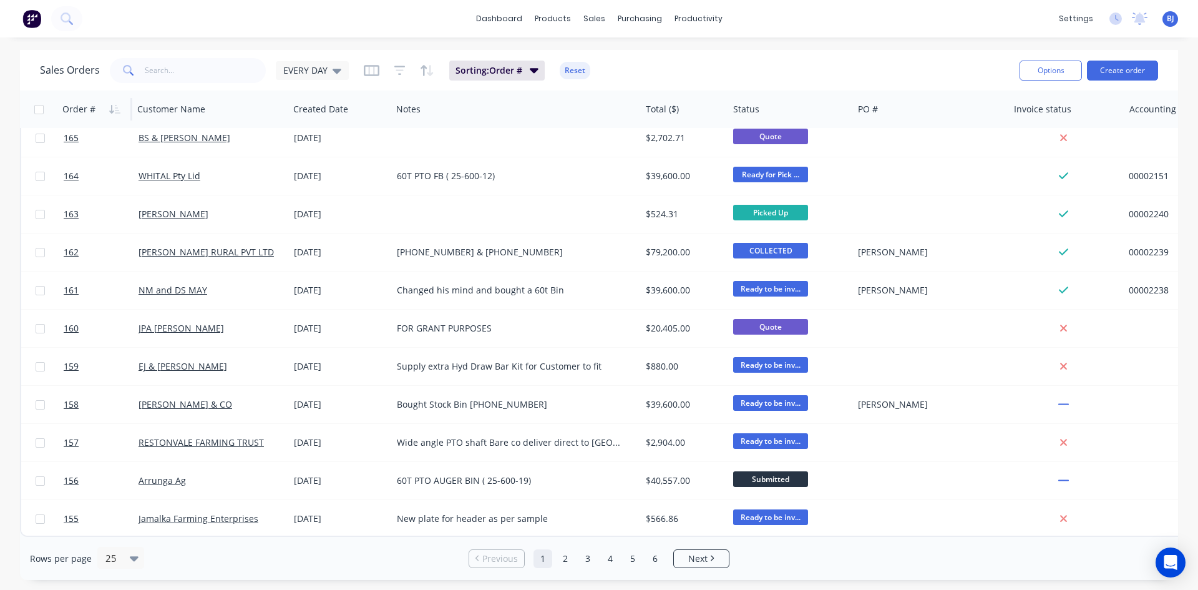
scroll to position [549, 0]
click at [563, 559] on link "2" at bounding box center [565, 558] width 19 height 19
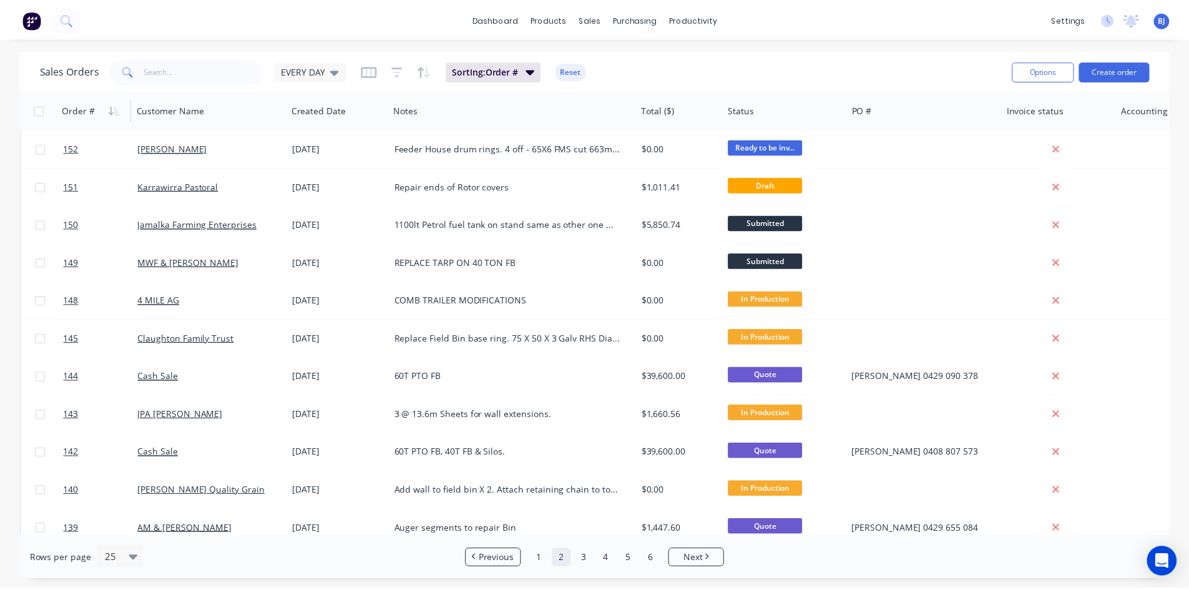
scroll to position [0, 0]
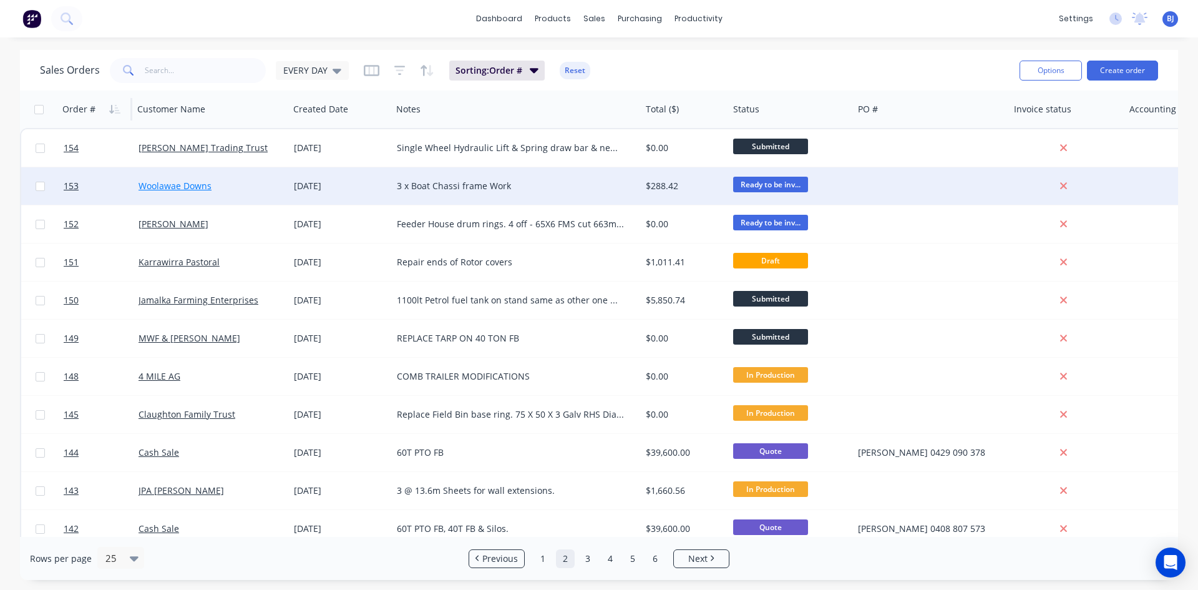
click at [156, 185] on link "Woolawae Downs" at bounding box center [175, 186] width 73 height 12
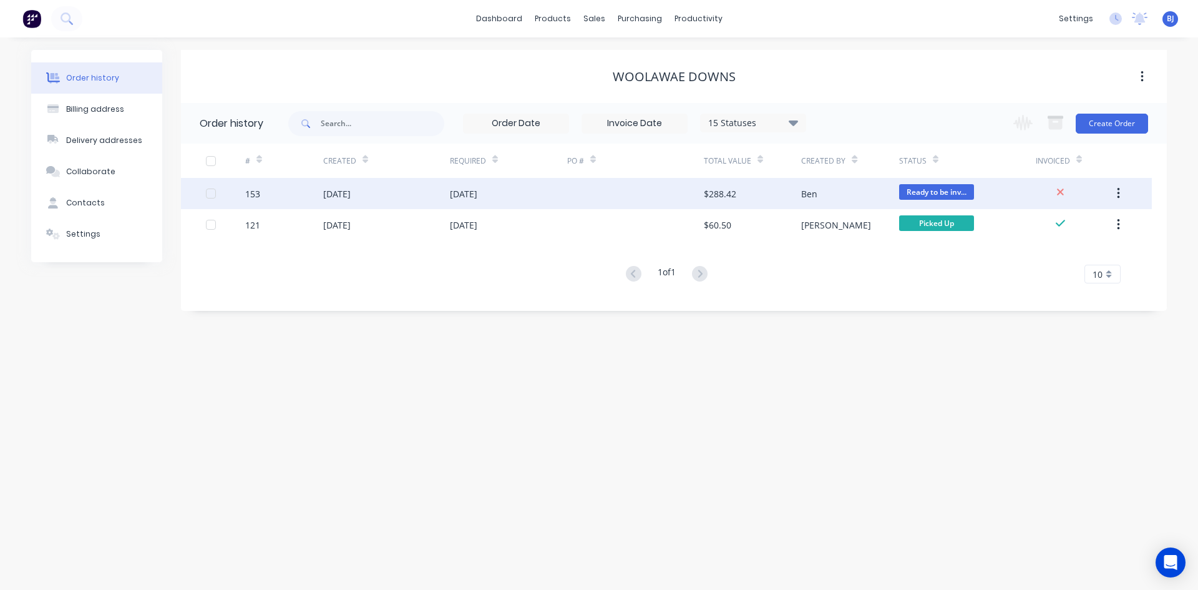
click at [340, 195] on div "[DATE]" at bounding box center [336, 193] width 27 height 13
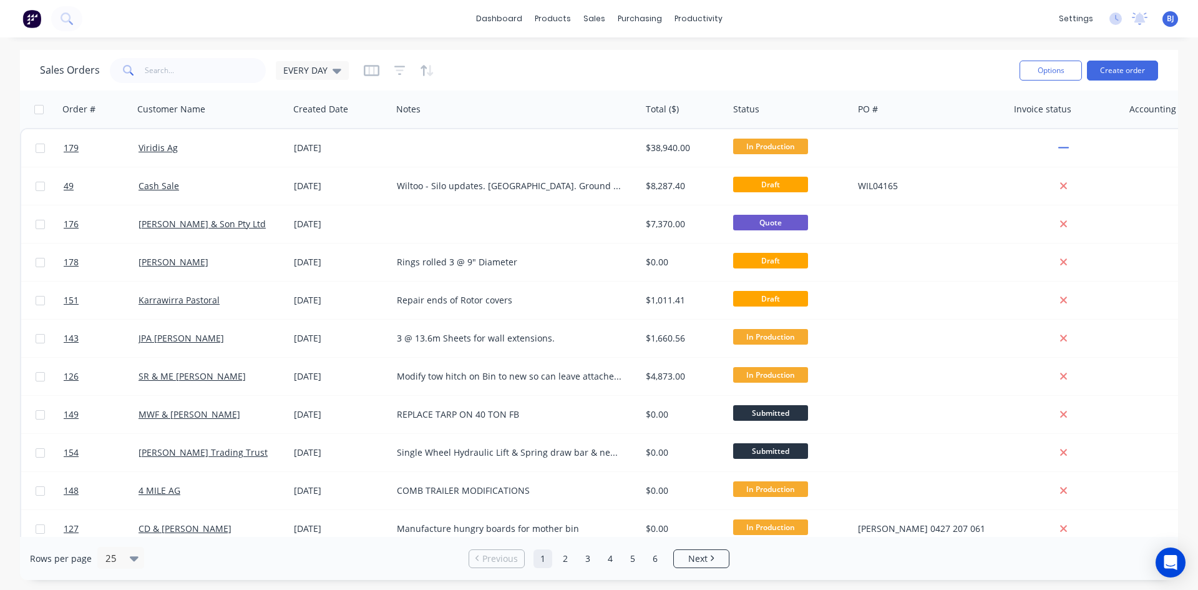
click at [1167, 18] on span "BJ" at bounding box center [1170, 18] width 7 height 11
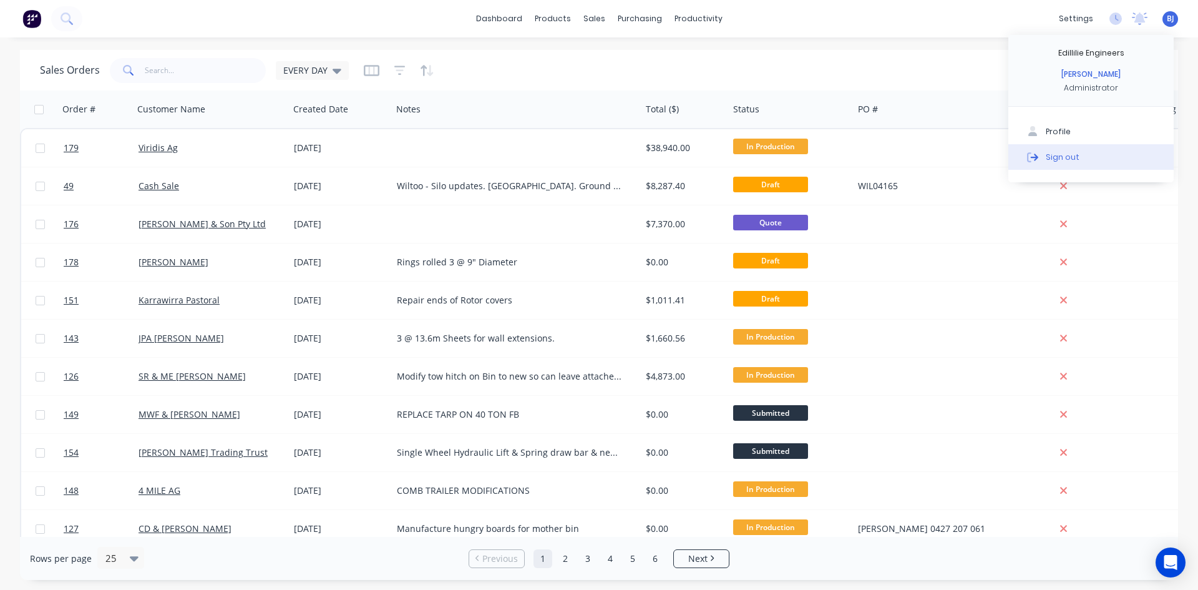
click at [1076, 160] on button "Sign out" at bounding box center [1090, 156] width 165 height 25
